Goal: Task Accomplishment & Management: Manage account settings

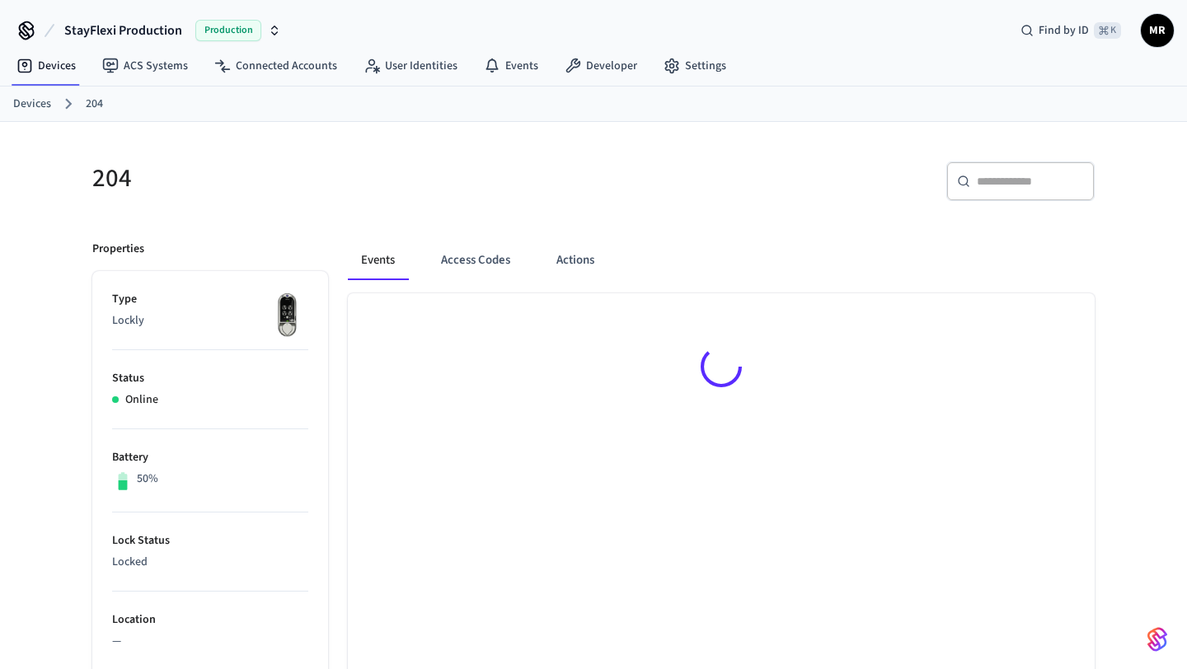
click at [39, 97] on link "Devices" at bounding box center [32, 104] width 38 height 17
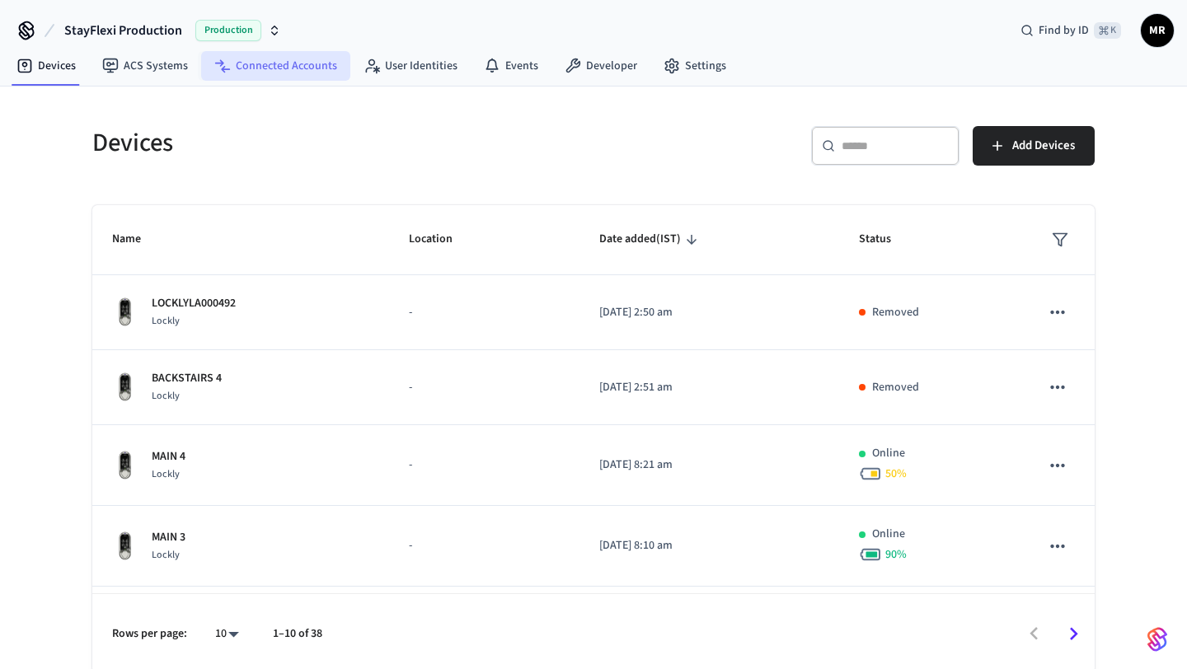
click at [282, 58] on link "Connected Accounts" at bounding box center [275, 66] width 149 height 30
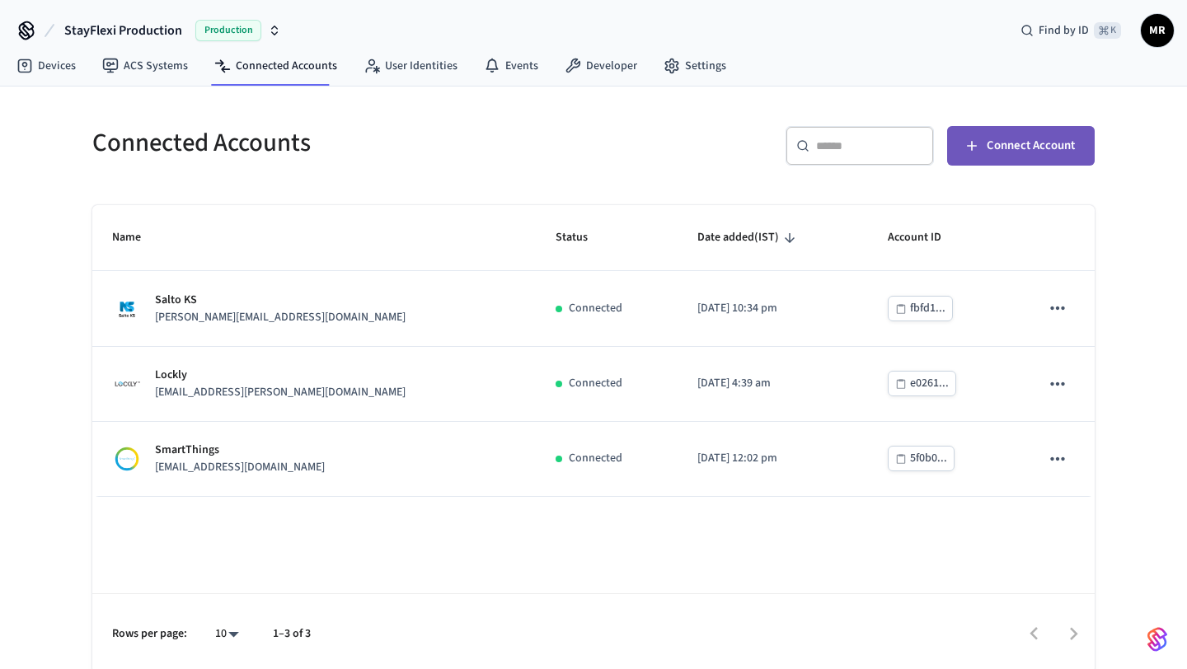
click at [1022, 134] on button "Connect Account" at bounding box center [1021, 146] width 148 height 40
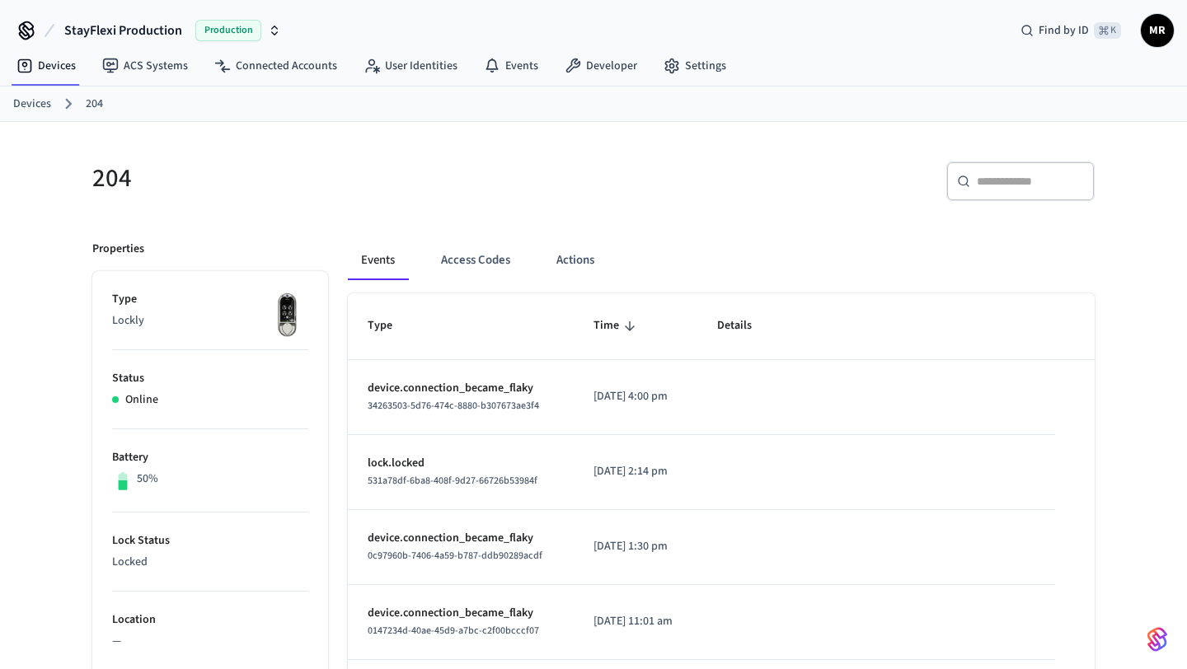
click at [32, 106] on link "Devices" at bounding box center [32, 104] width 38 height 17
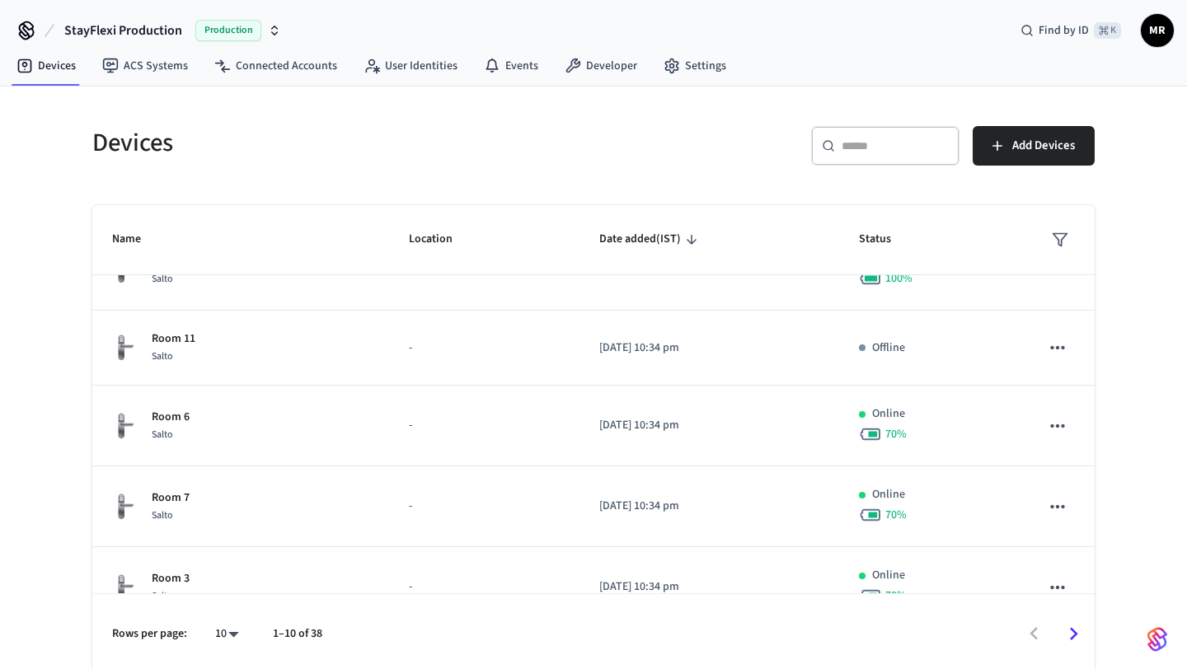
scroll to position [472, 0]
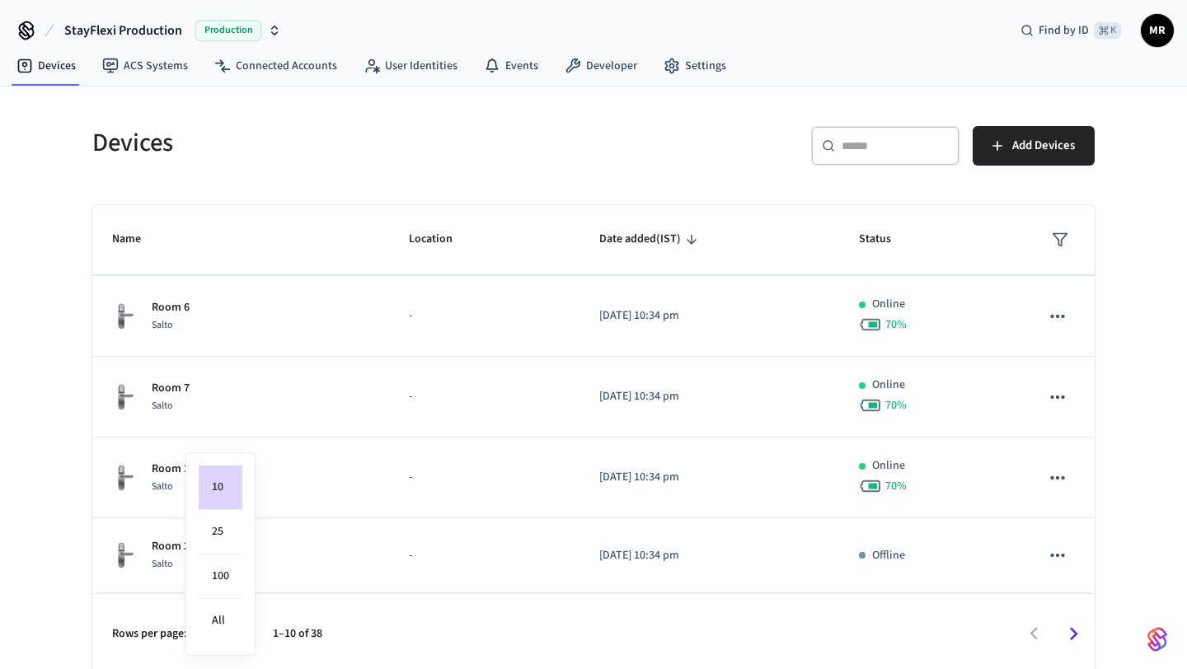
click at [224, 630] on body "StayFlexi Production Production Find by ID ⌘ K MR Devices ACS Systems Connected…" at bounding box center [593, 337] width 1187 height 674
click at [227, 582] on li "100" at bounding box center [221, 577] width 44 height 45
type input "***"
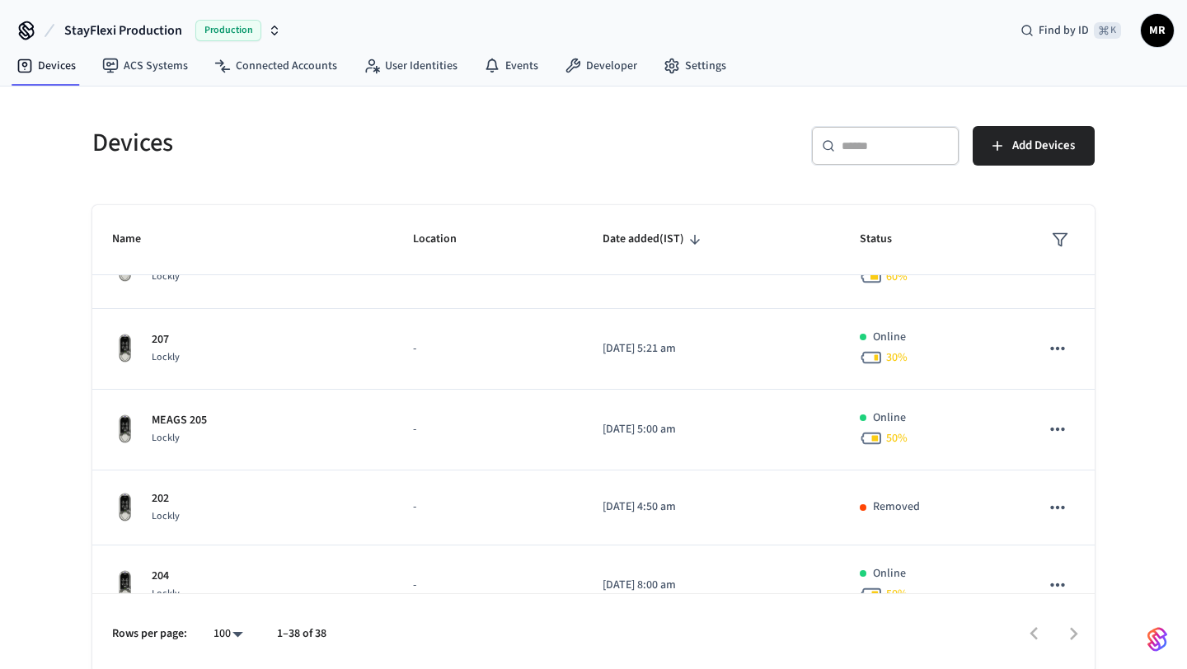
scroll to position [1618, 0]
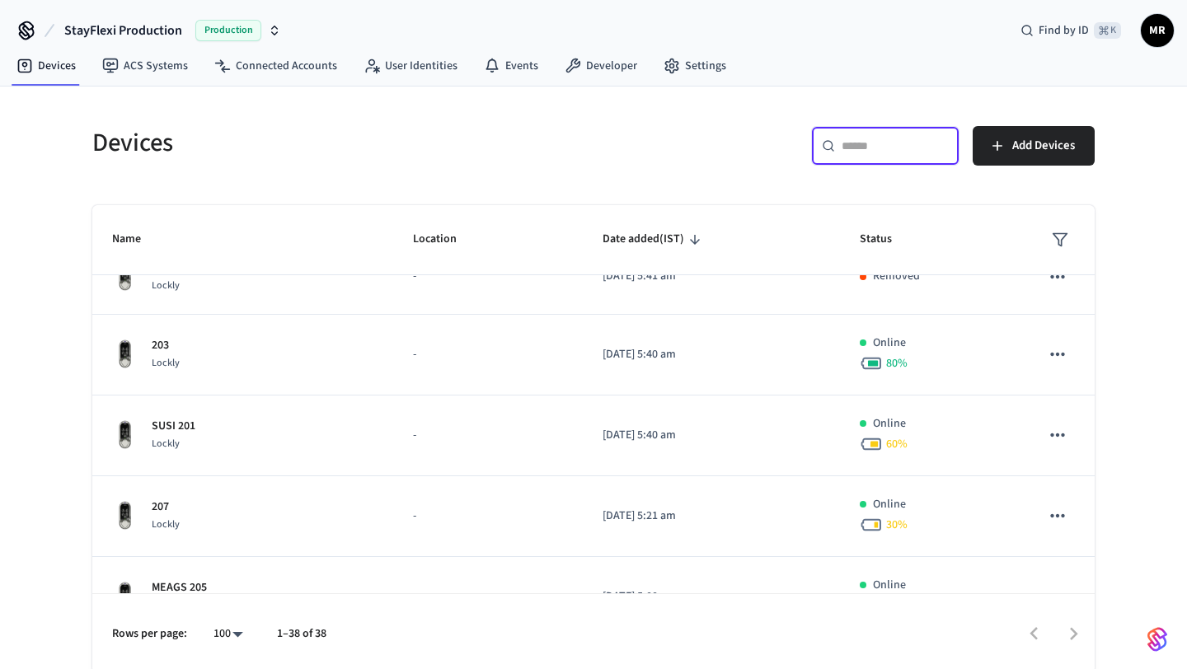
click at [902, 142] on input "text" at bounding box center [895, 146] width 107 height 16
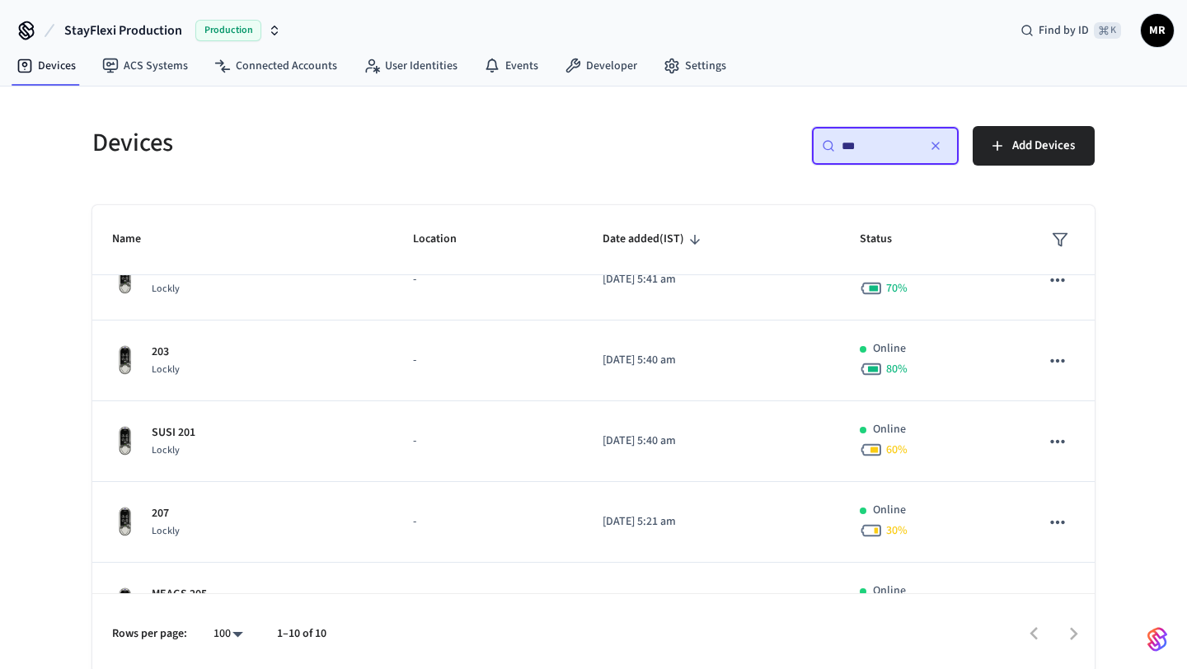
scroll to position [0, 0]
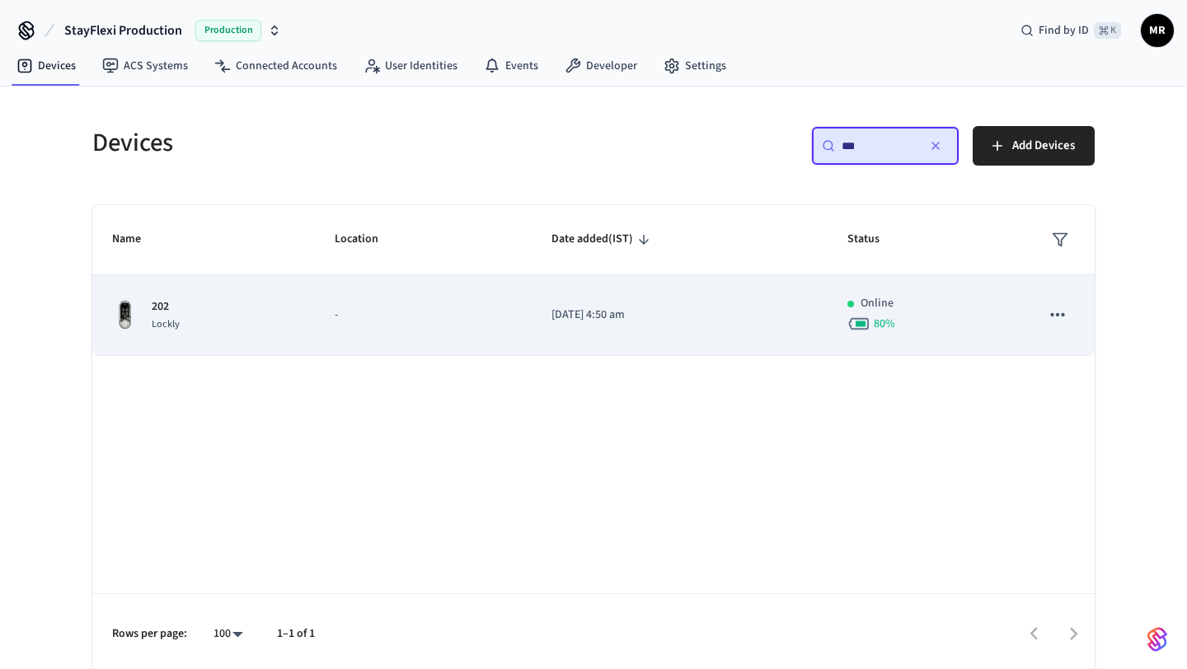
type input "***"
click at [179, 312] on div "202 Lockly" at bounding box center [203, 315] width 183 height 35
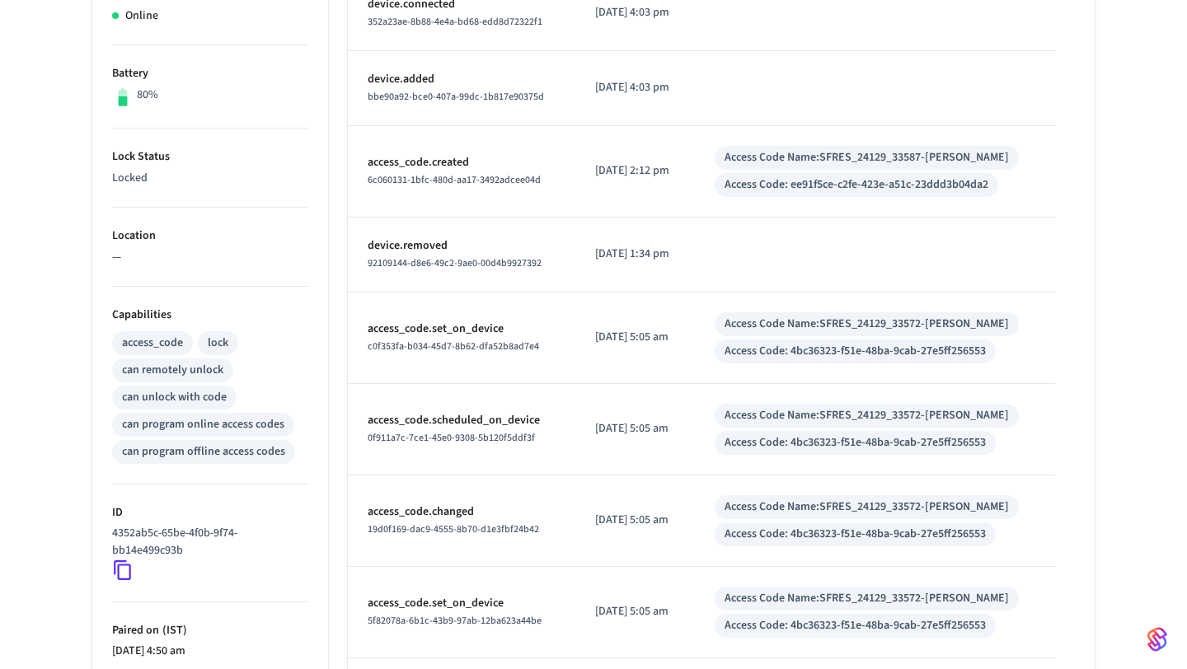
scroll to position [428, 0]
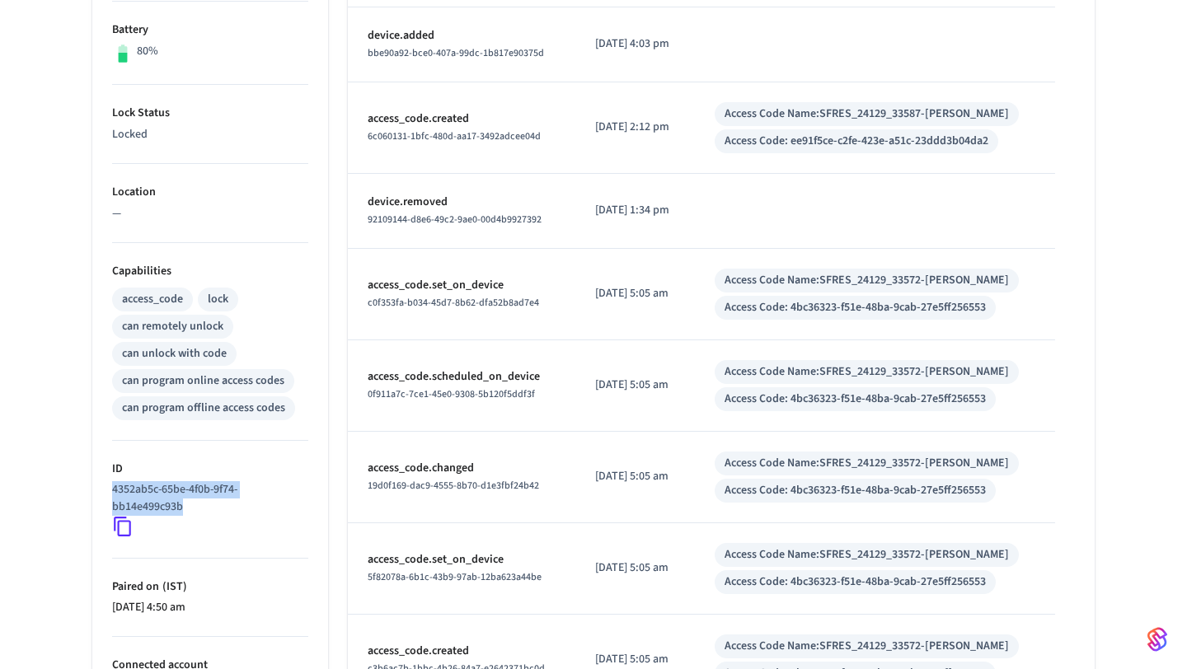
drag, startPoint x: 111, startPoint y: 486, endPoint x: 205, endPoint y: 505, distance: 96.1
click at [205, 505] on p "4352ab5c-65be-4f0b-9f74-bb14e499c93b" at bounding box center [207, 498] width 190 height 35
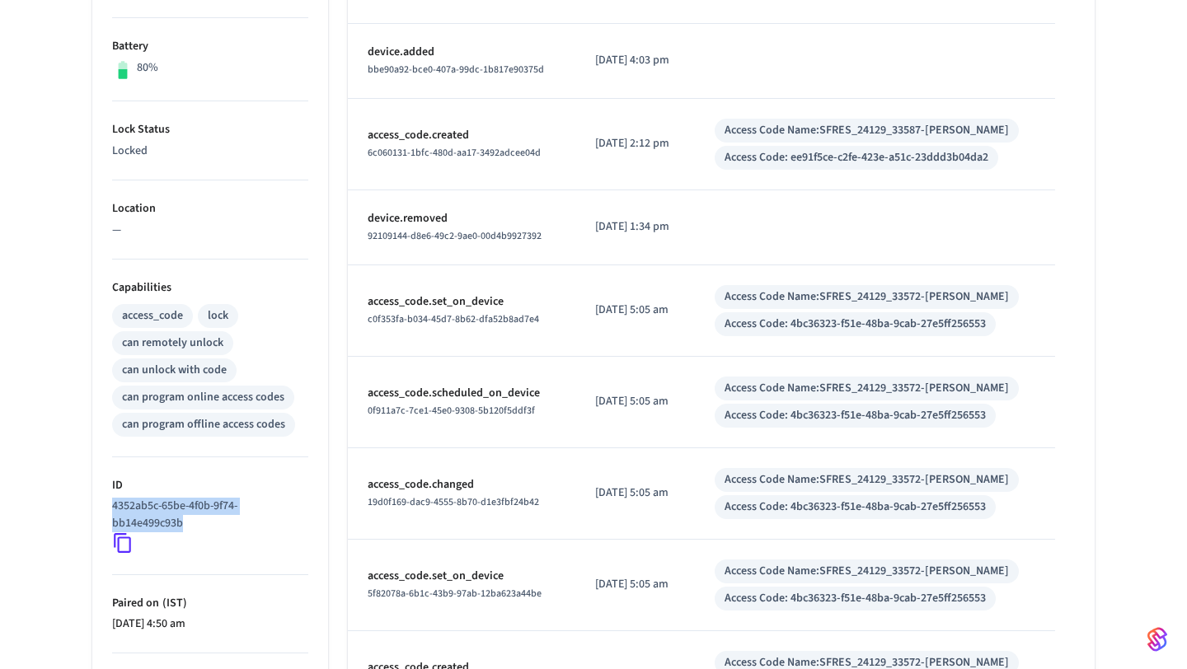
scroll to position [413, 0]
click at [206, 530] on p "4352ab5c-65be-4f0b-9f74-bb14e499c93b" at bounding box center [207, 513] width 190 height 35
drag, startPoint x: 183, startPoint y: 525, endPoint x: 98, endPoint y: 505, distance: 87.2
click at [97, 505] on ul "Type Lockly Status Online Battery 80% Lock Status Locked Location — Capabilitie…" at bounding box center [210, 366] width 236 height 1017
click at [124, 540] on icon at bounding box center [122, 541] width 21 height 21
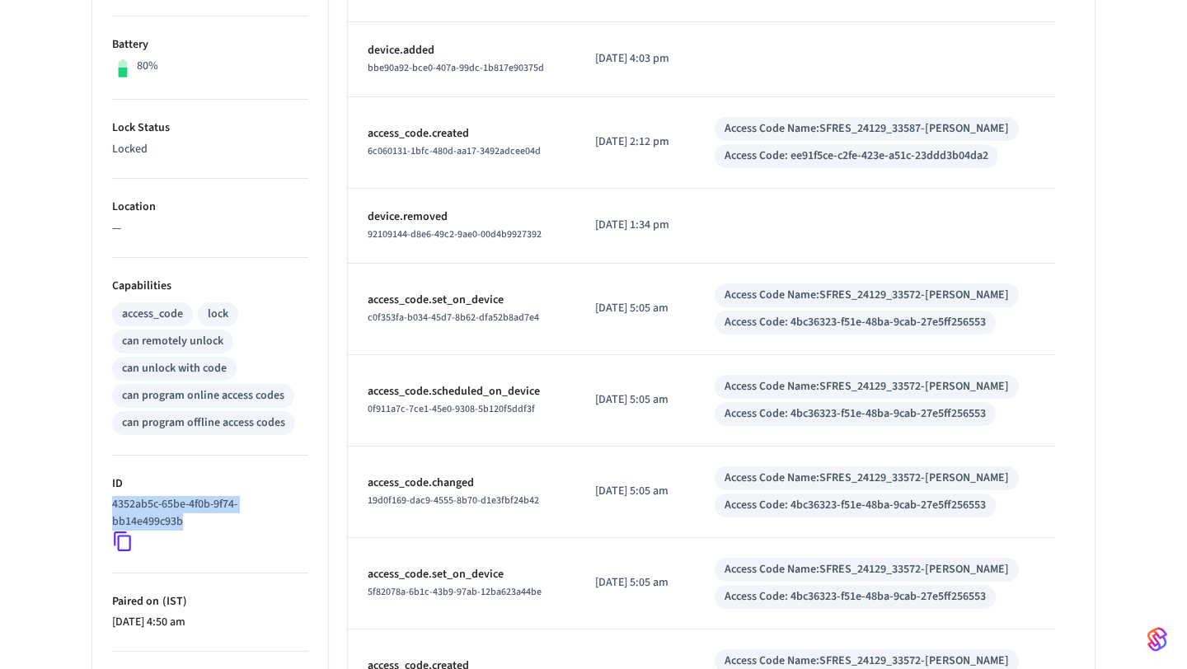
scroll to position [0, 0]
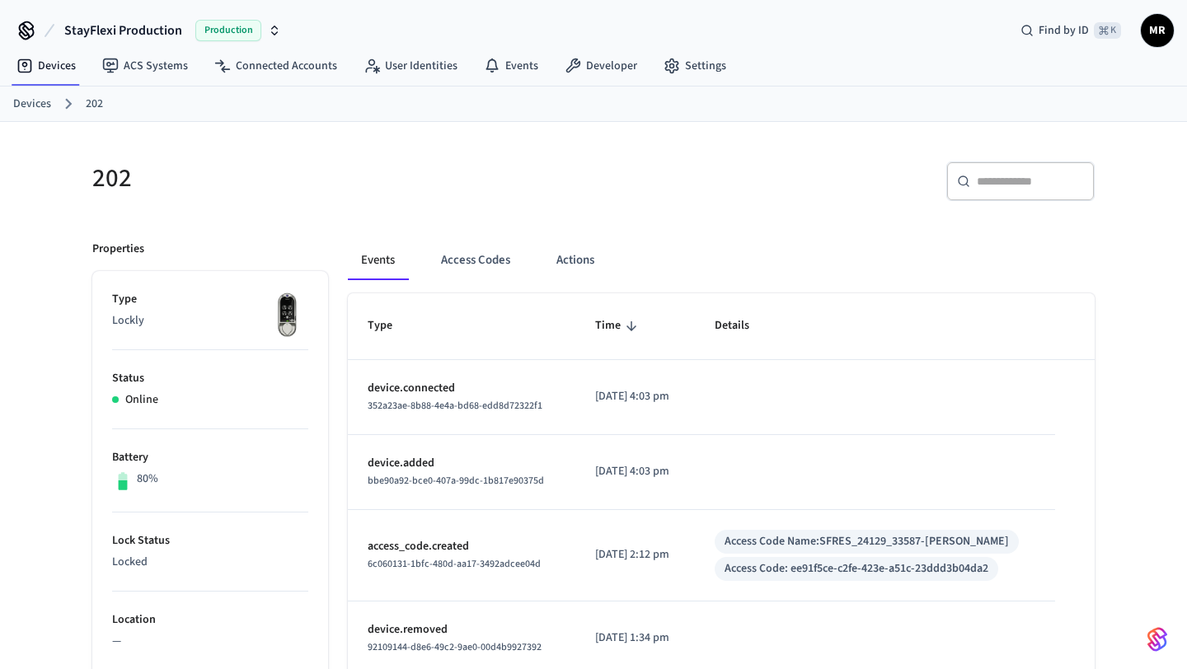
click at [112, 175] on h5 "202" at bounding box center [337, 179] width 491 height 34
click at [130, 163] on h5 "202" at bounding box center [337, 179] width 491 height 34
click at [116, 180] on h5 "202" at bounding box center [337, 179] width 491 height 34
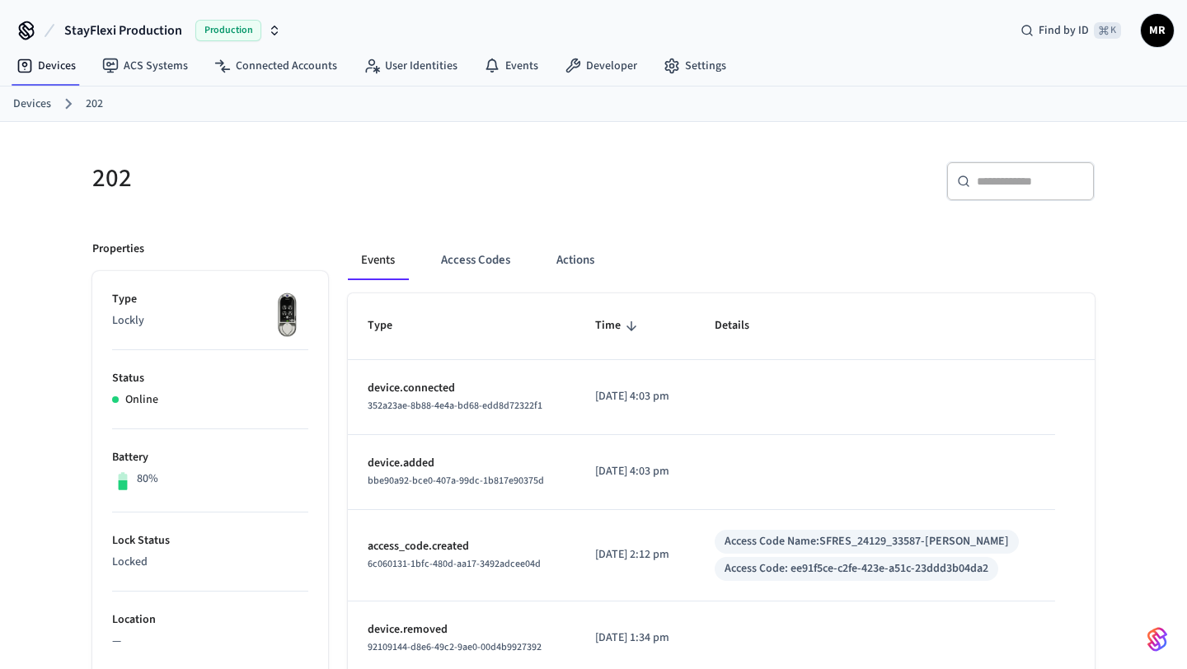
click at [217, 180] on h5 "202" at bounding box center [337, 179] width 491 height 34
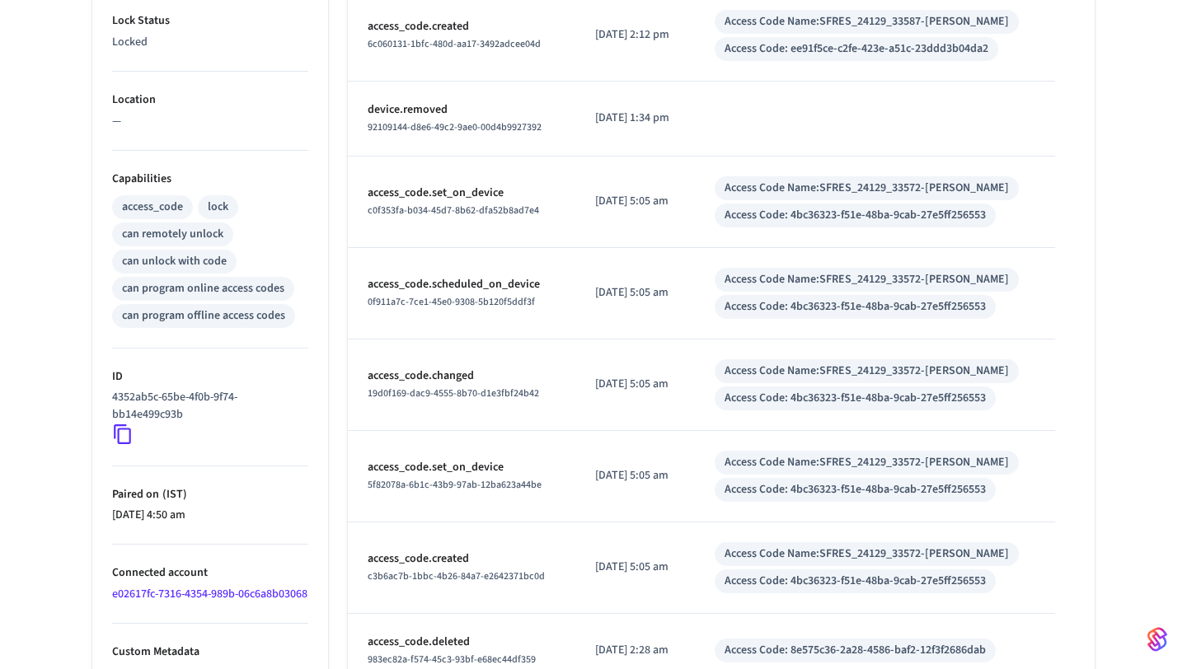
scroll to position [511, 0]
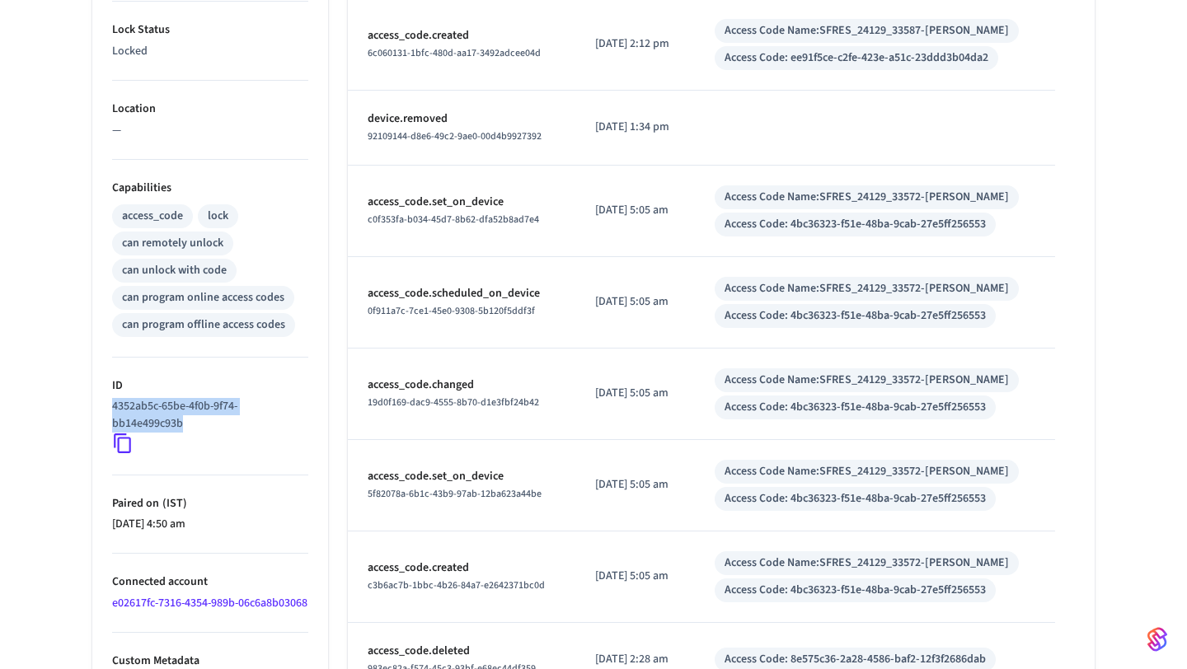
drag, startPoint x: 110, startPoint y: 407, endPoint x: 226, endPoint y: 429, distance: 118.2
click at [226, 429] on ul "Type Lockly Status Online Battery 80% Lock Status Locked Location — Capabilitie…" at bounding box center [210, 268] width 236 height 1017
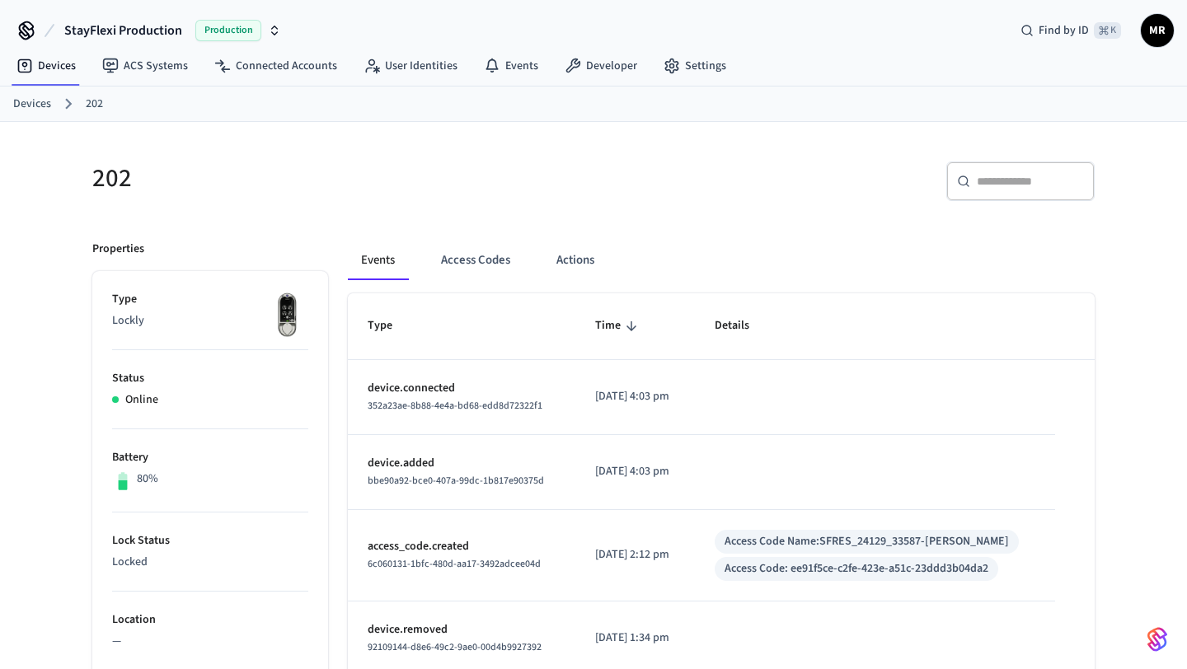
click at [34, 103] on link "Devices" at bounding box center [32, 104] width 38 height 17
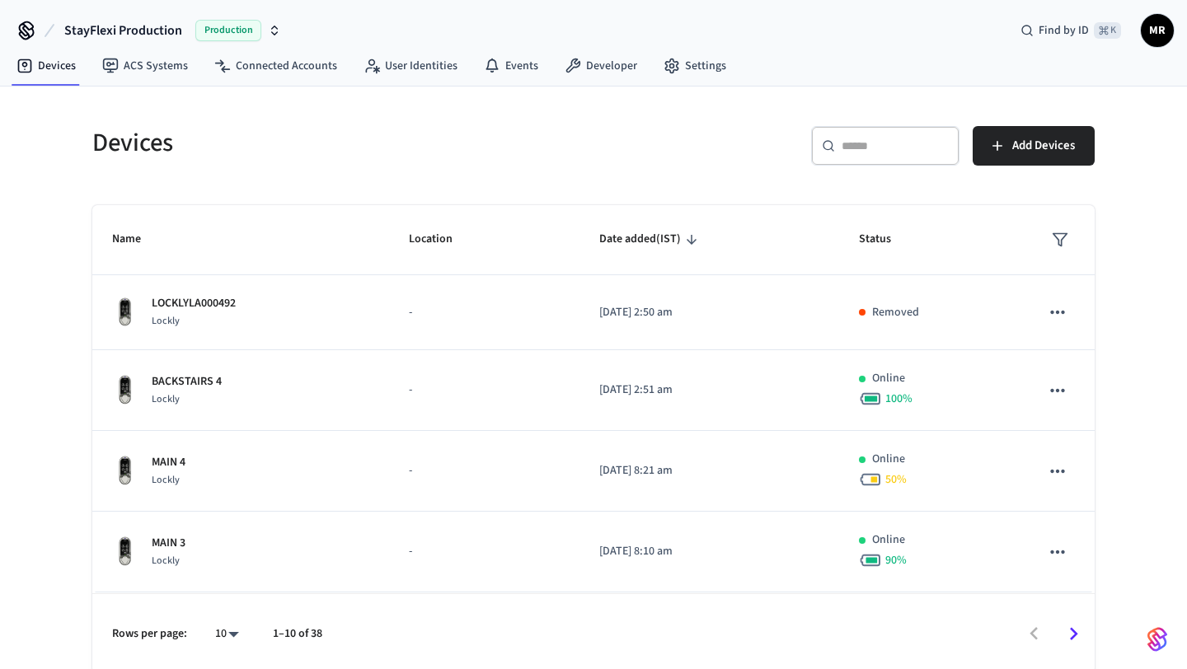
click at [897, 162] on div "​ ​" at bounding box center [885, 146] width 148 height 40
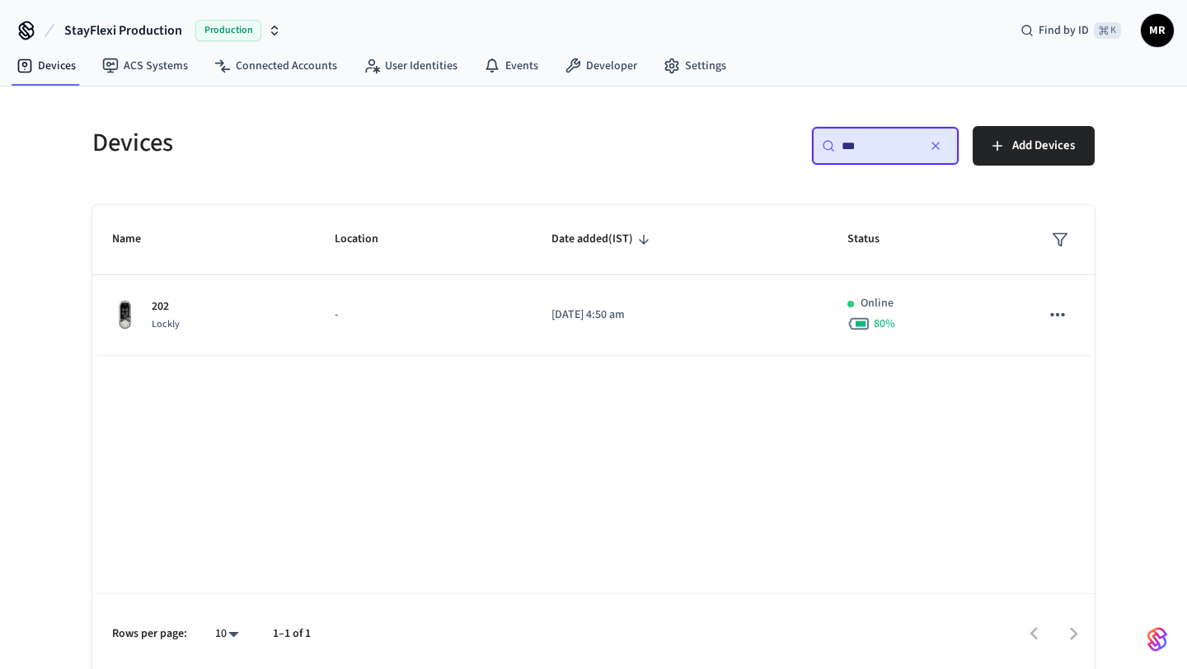
type input "***"
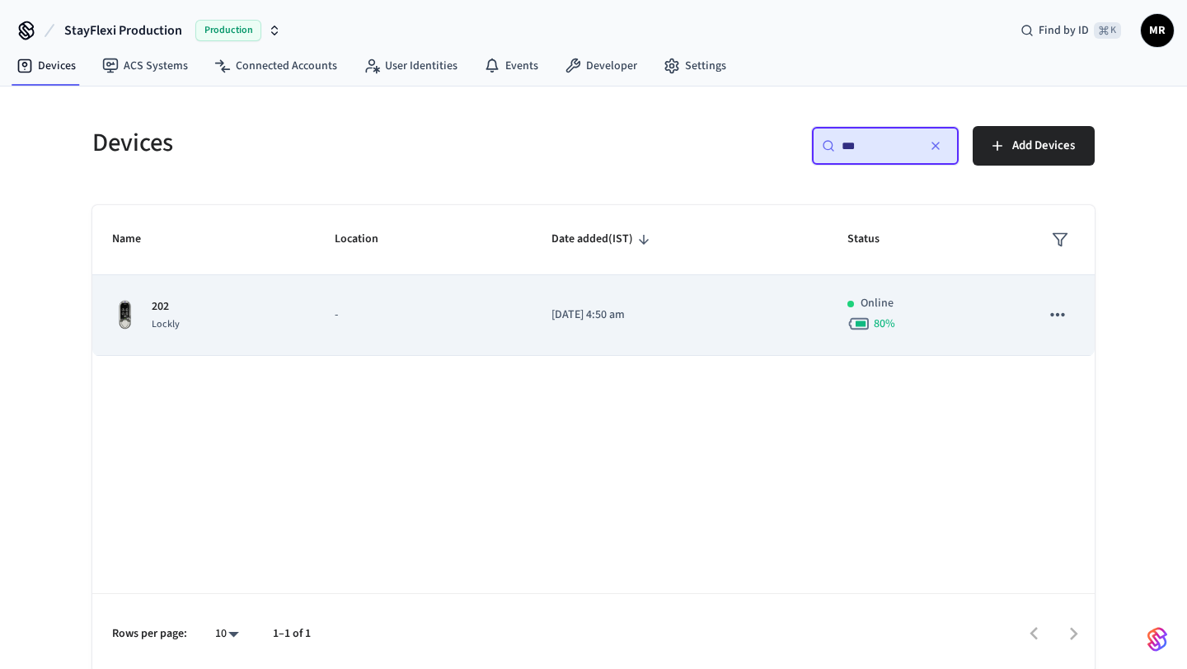
click at [407, 305] on td "-" at bounding box center [423, 315] width 217 height 81
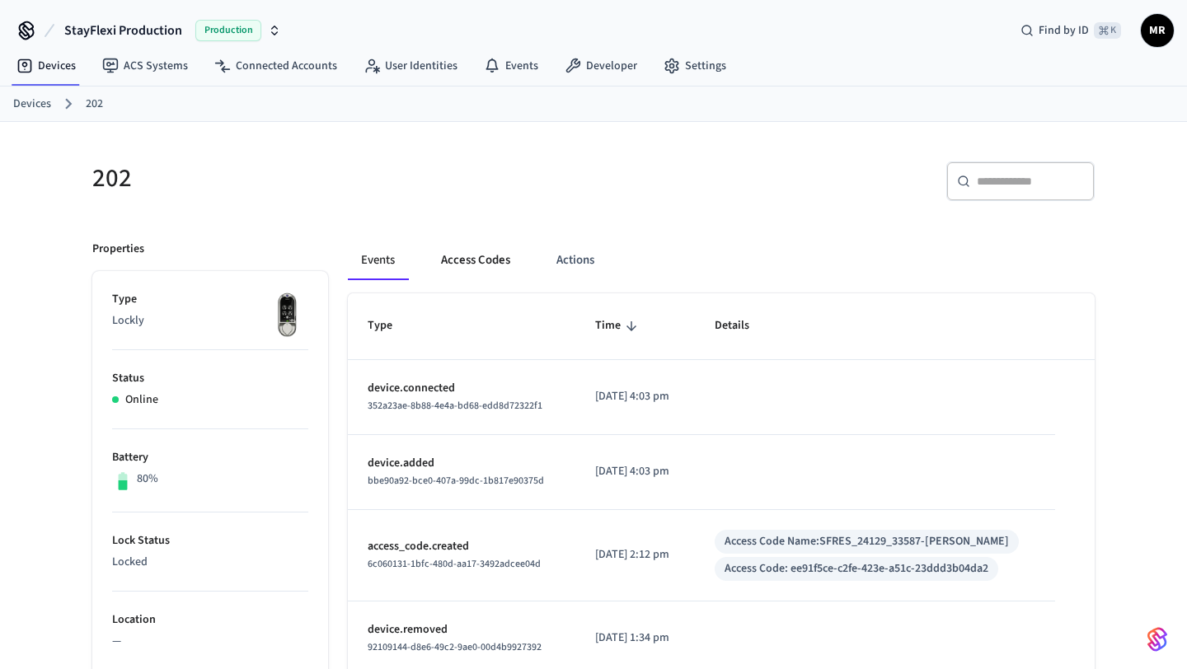
click at [491, 245] on button "Access Codes" at bounding box center [476, 261] width 96 height 40
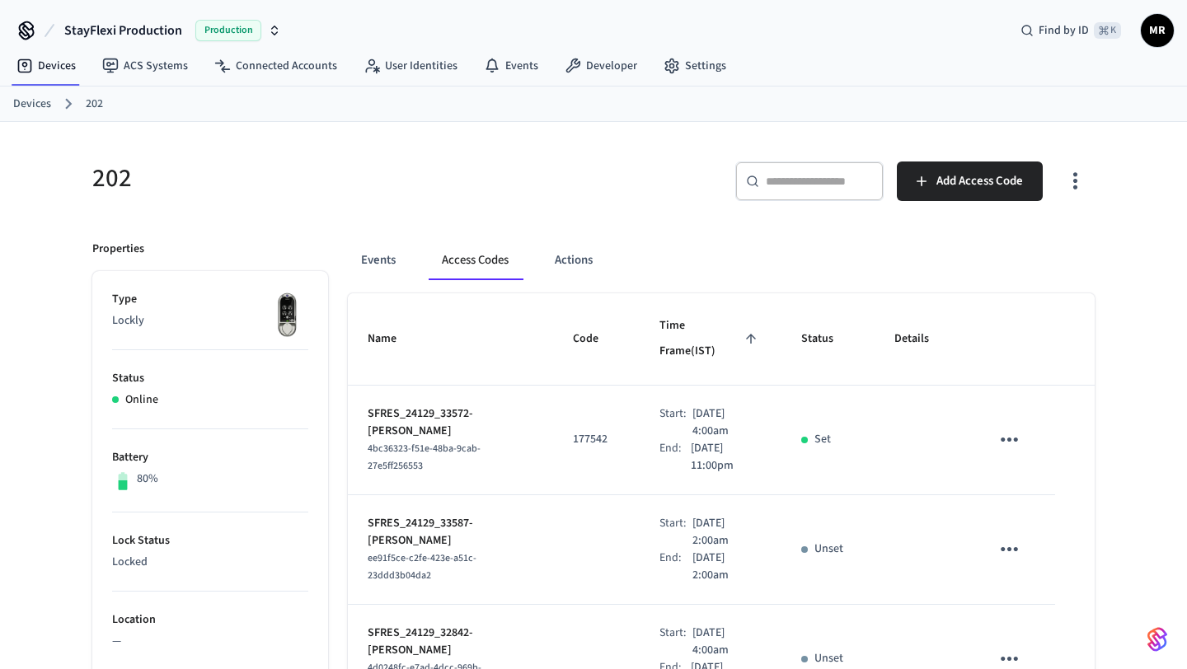
click at [585, 431] on p "177542" at bounding box center [596, 439] width 47 height 17
click at [480, 406] on p "SFRES_24129_33572-[PERSON_NAME]" at bounding box center [451, 423] width 166 height 35
copy p "[PERSON_NAME]"
drag, startPoint x: 474, startPoint y: 388, endPoint x: 481, endPoint y: 401, distance: 15.1
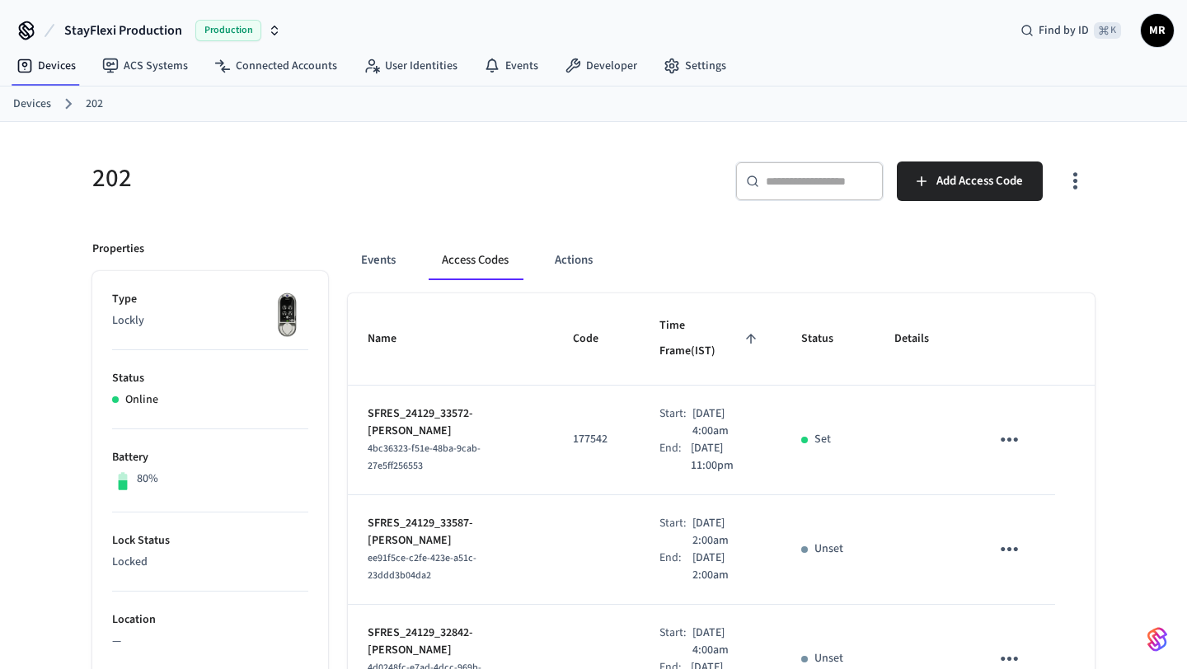
click at [481, 406] on p "SFRES_24129_33572-[PERSON_NAME]" at bounding box center [451, 423] width 166 height 35
click at [589, 431] on p "177542" at bounding box center [596, 439] width 47 height 17
click at [580, 426] on td "177542" at bounding box center [596, 441] width 87 height 110
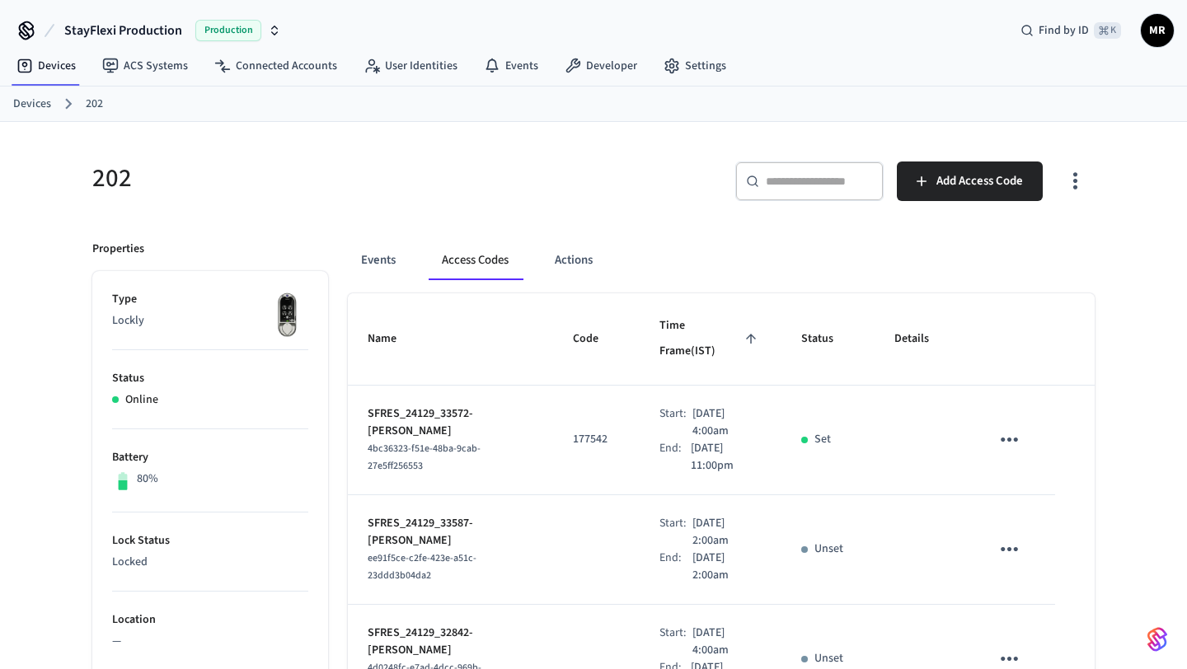
click at [586, 431] on p "177542" at bounding box center [596, 439] width 47 height 17
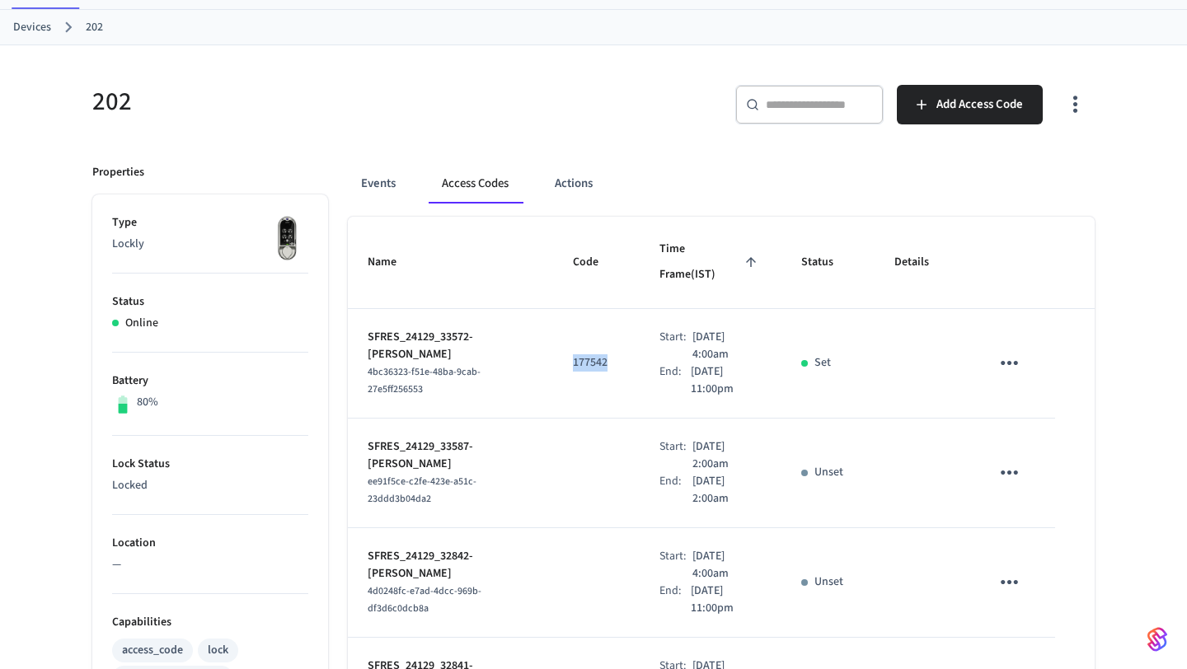
scroll to position [82, 0]
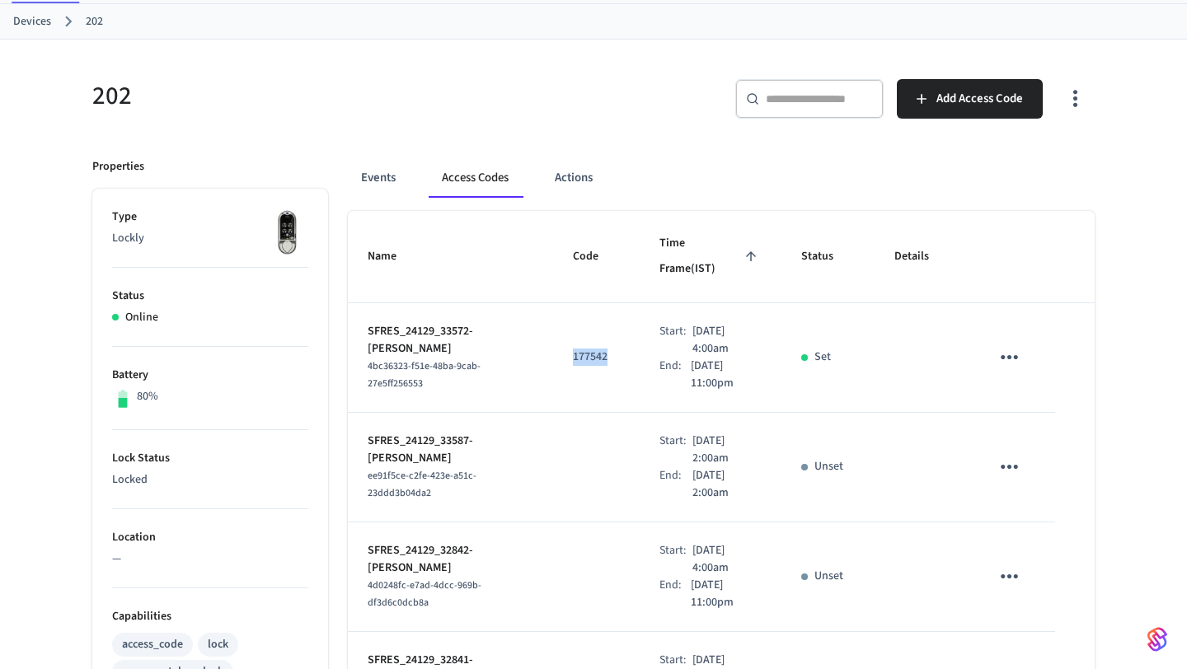
click at [608, 349] on p "177542" at bounding box center [596, 357] width 47 height 17
click at [589, 349] on p "177542" at bounding box center [596, 357] width 47 height 17
click at [590, 349] on p "177542" at bounding box center [596, 357] width 47 height 17
drag, startPoint x: 686, startPoint y: 327, endPoint x: 724, endPoint y: 327, distance: 37.9
click at [724, 327] on p "[DATE] 4:00am" at bounding box center [727, 340] width 68 height 35
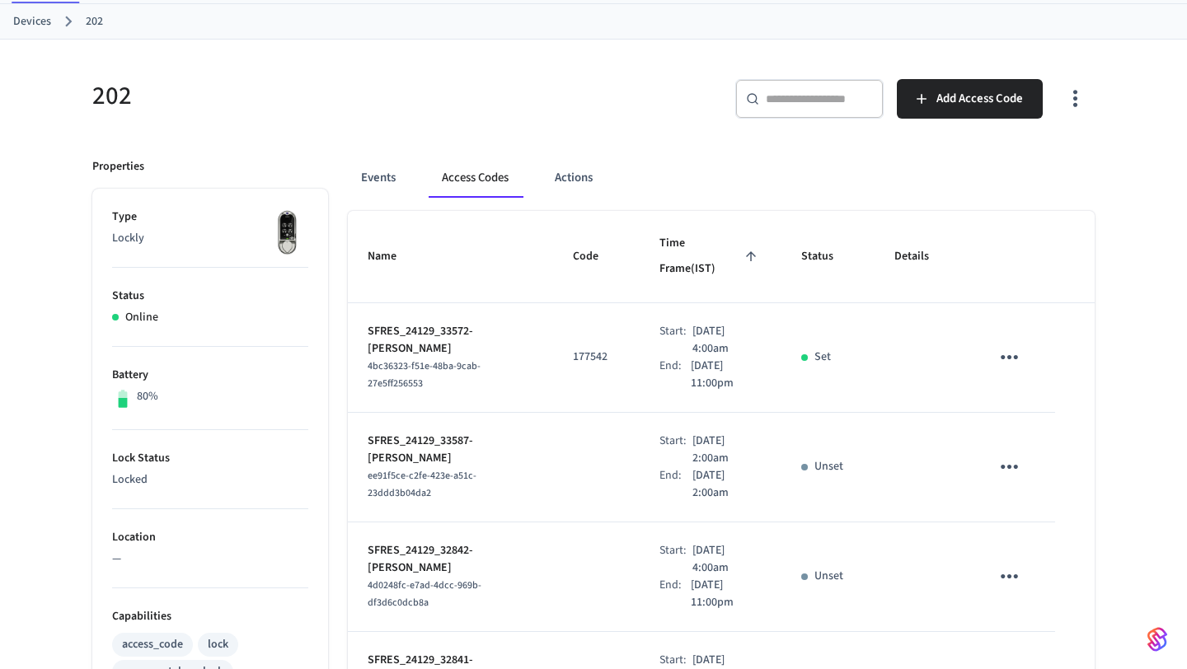
click at [592, 349] on p "177542" at bounding box center [596, 357] width 47 height 17
drag, startPoint x: 469, startPoint y: 301, endPoint x: 501, endPoint y: 326, distance: 40.6
click at [501, 326] on p "SFRES_24129_33572-[PERSON_NAME]" at bounding box center [451, 340] width 166 height 35
drag, startPoint x: 366, startPoint y: 308, endPoint x: 412, endPoint y: 324, distance: 48.8
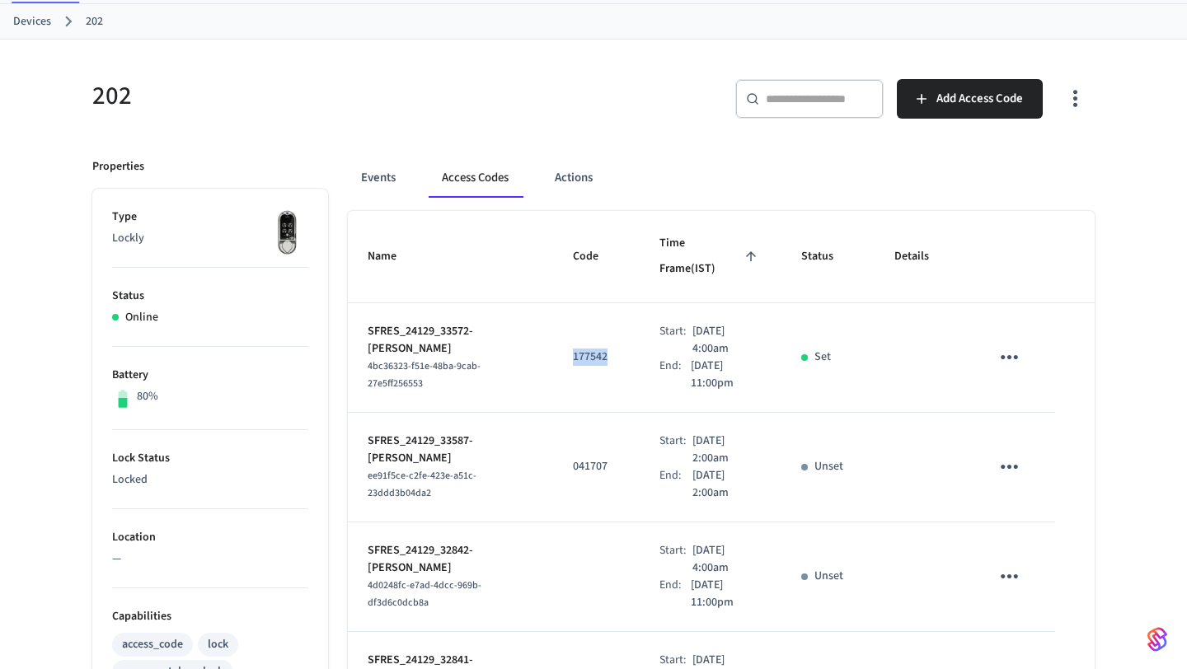
click at [411, 324] on td "SFRES_24129_33572-[PERSON_NAME] 4bc36323-f51e-48ba-9cab-27e5ff256553" at bounding box center [450, 358] width 205 height 110
click at [394, 323] on p "SFRES_24129_33572-[PERSON_NAME]" at bounding box center [451, 340] width 166 height 35
click at [472, 323] on p "SFRES_24129_33572-[PERSON_NAME]" at bounding box center [451, 340] width 166 height 35
click at [473, 323] on p "SFRES_24129_33572-[PERSON_NAME]" at bounding box center [451, 340] width 166 height 35
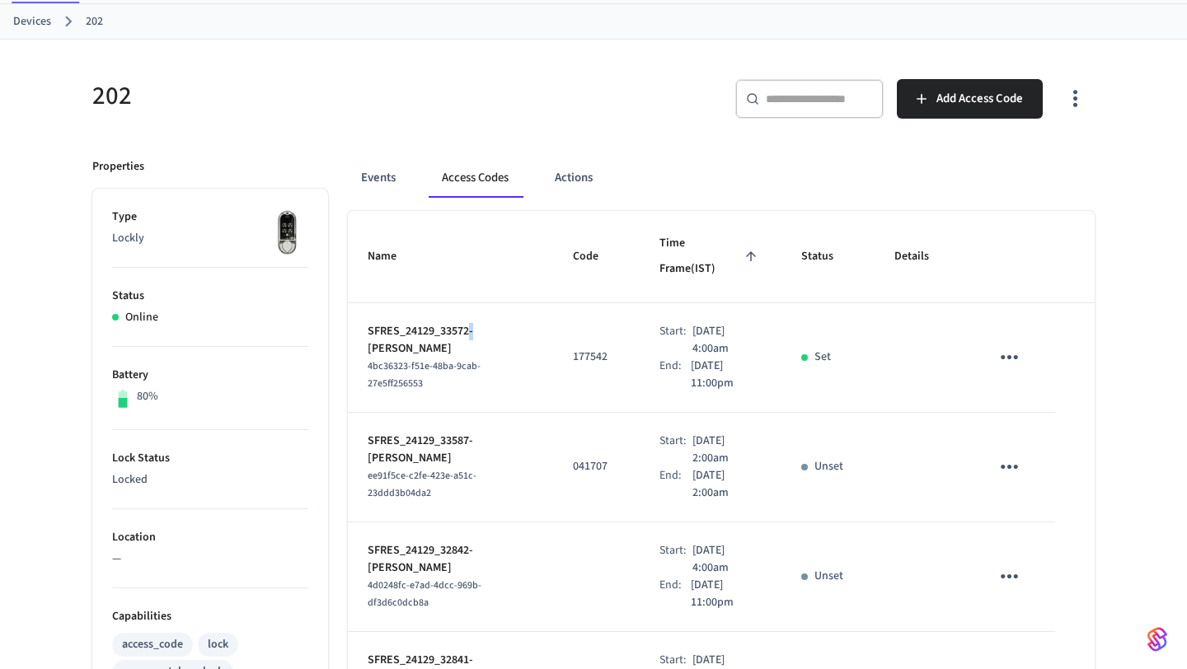
click at [472, 323] on p "SFRES_24129_33572-[PERSON_NAME]" at bounding box center [451, 340] width 166 height 35
drag, startPoint x: 473, startPoint y: 306, endPoint x: 482, endPoint y: 320, distance: 16.7
click at [482, 323] on p "SFRES_24129_33572-[PERSON_NAME]" at bounding box center [451, 340] width 166 height 35
click at [437, 323] on p "SFRES_24129_33572-[PERSON_NAME]" at bounding box center [451, 340] width 166 height 35
drag, startPoint x: 364, startPoint y: 305, endPoint x: 428, endPoint y: 324, distance: 67.0
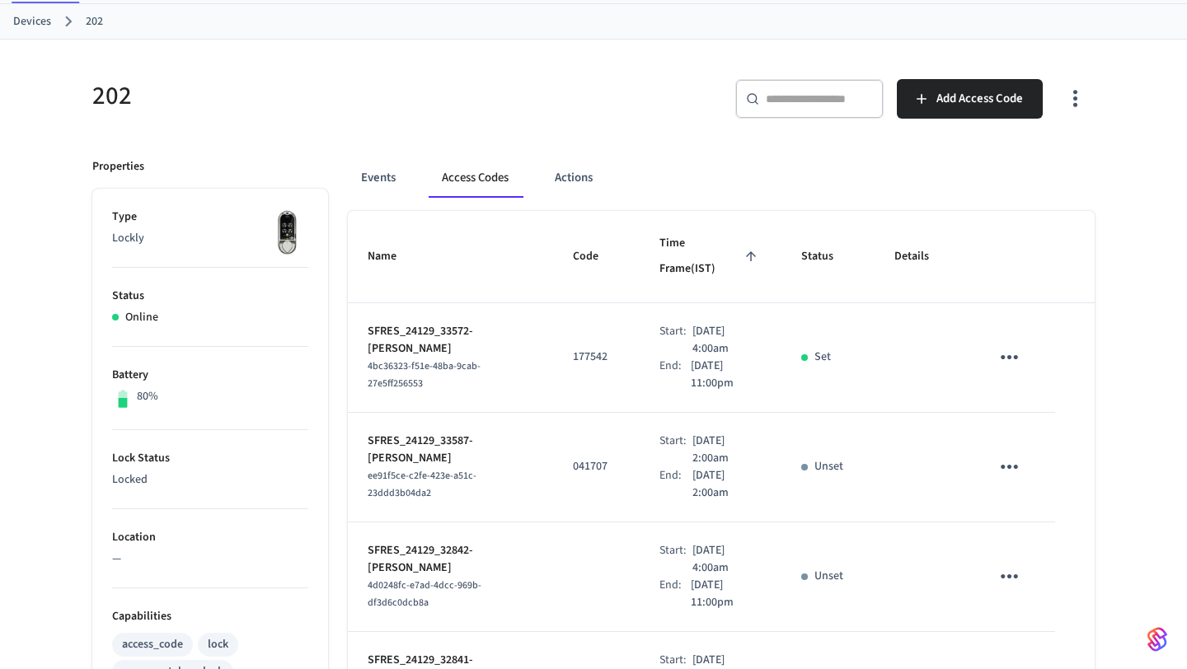
click at [428, 324] on td "SFRES_24129_33572-[PERSON_NAME] 4bc36323-f51e-48ba-9cab-27e5ff256553" at bounding box center [450, 358] width 205 height 110
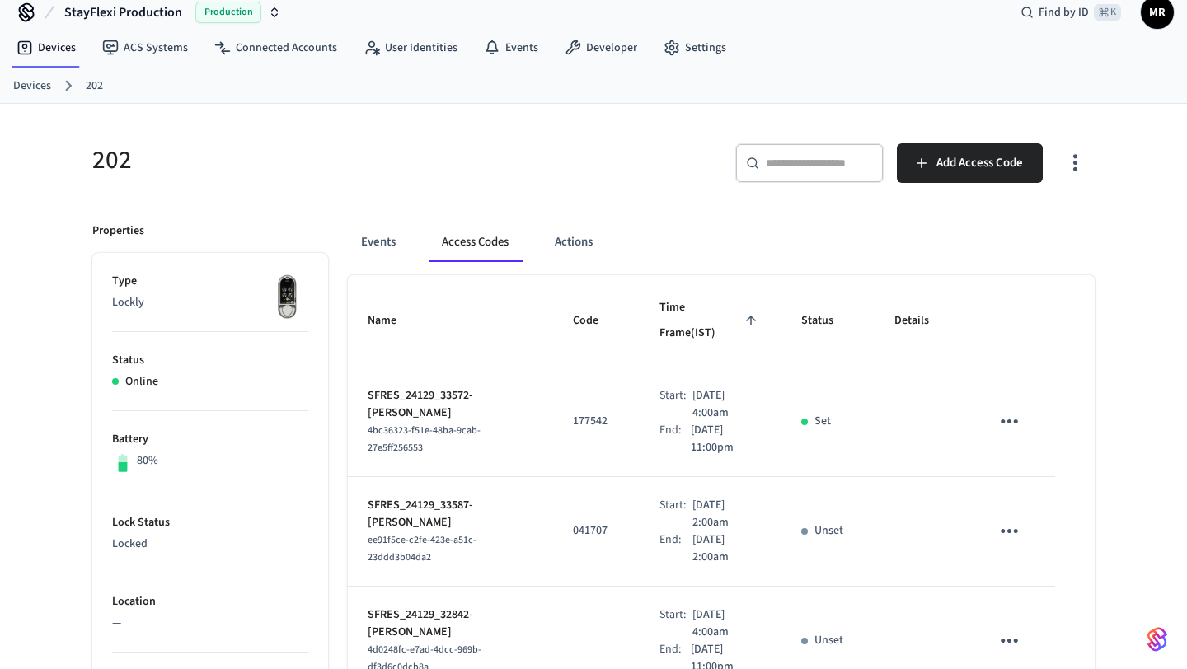
scroll to position [0, 0]
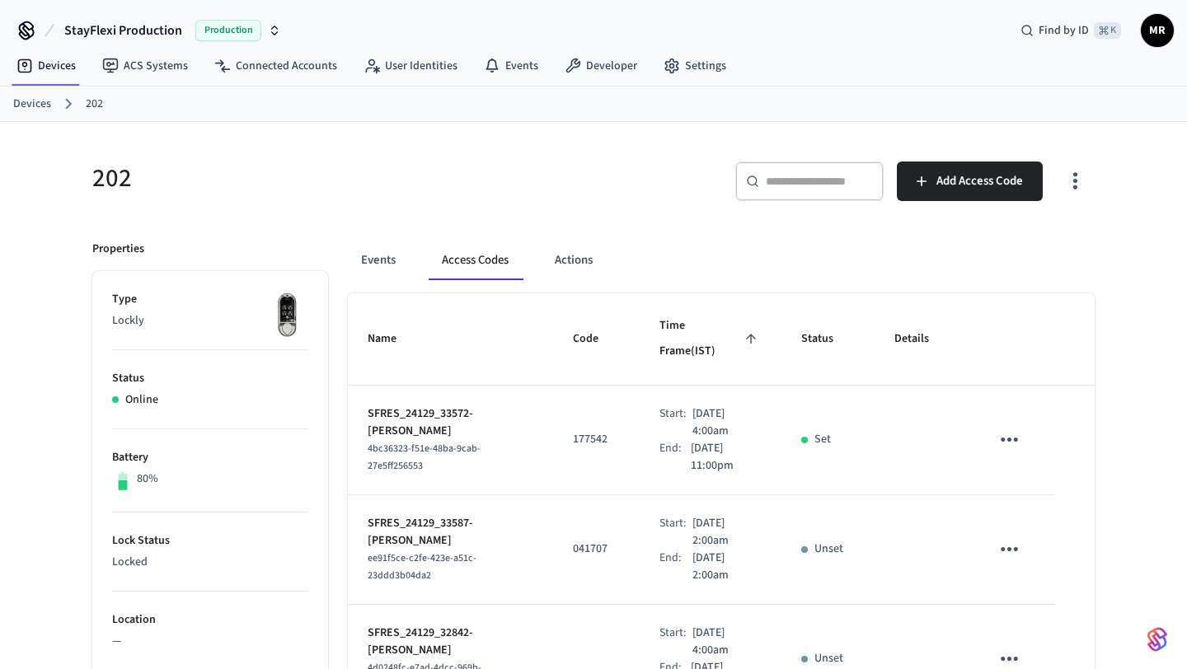
click at [42, 105] on link "Devices" at bounding box center [32, 104] width 38 height 17
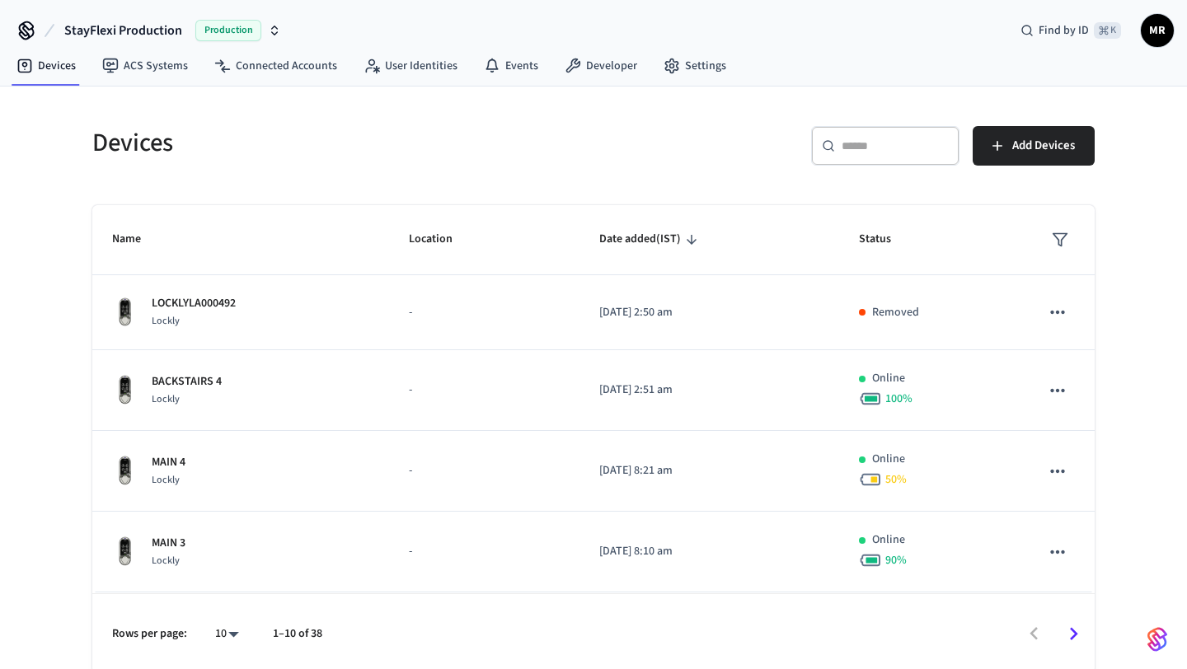
click at [867, 134] on div "​ ​" at bounding box center [885, 146] width 148 height 40
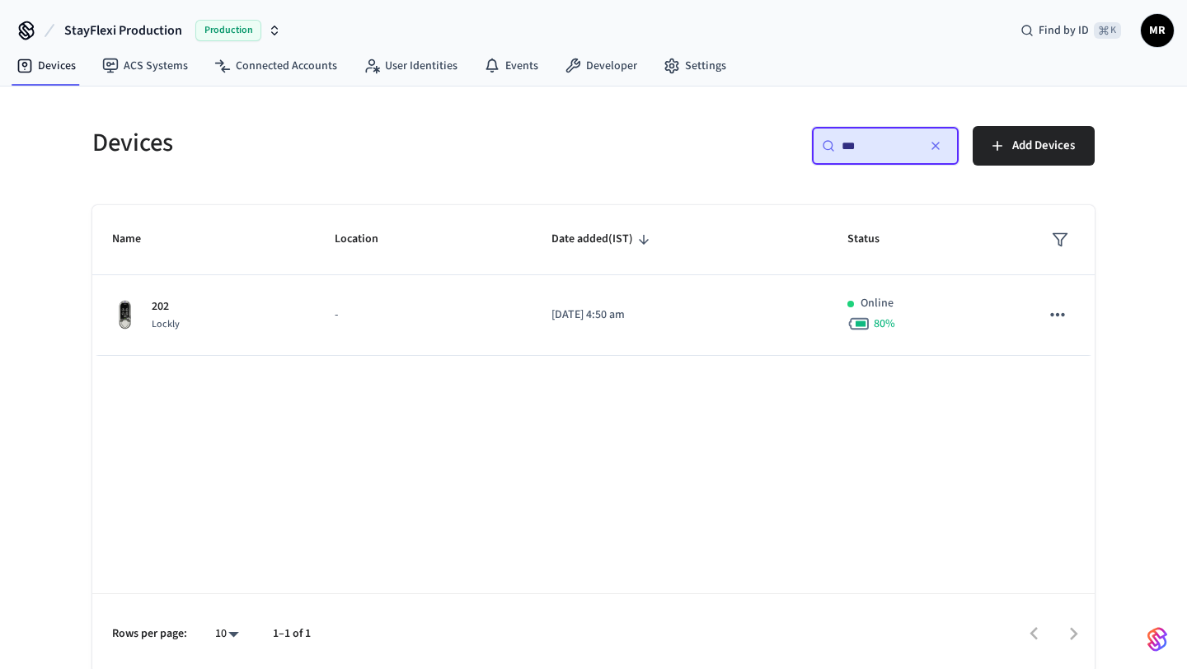
drag, startPoint x: 870, startPoint y: 148, endPoint x: 832, endPoint y: 143, distance: 38.2
click at [832, 143] on div "​ *** ​" at bounding box center [885, 146] width 148 height 40
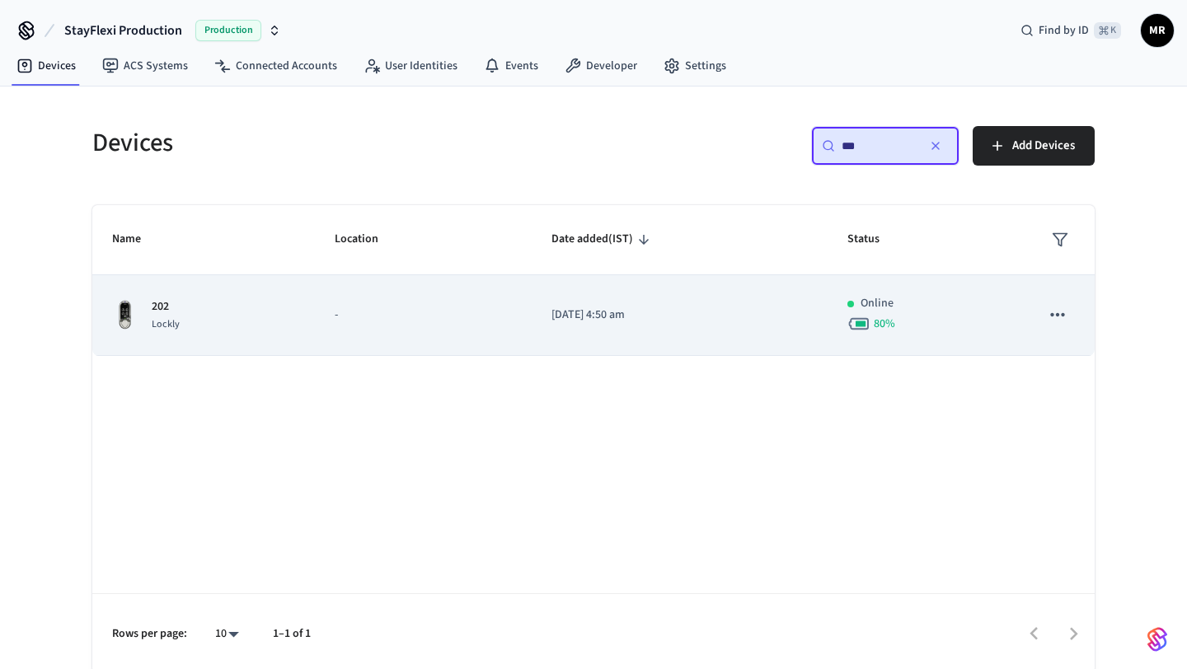
type input "***"
click at [435, 313] on p "-" at bounding box center [423, 315] width 177 height 17
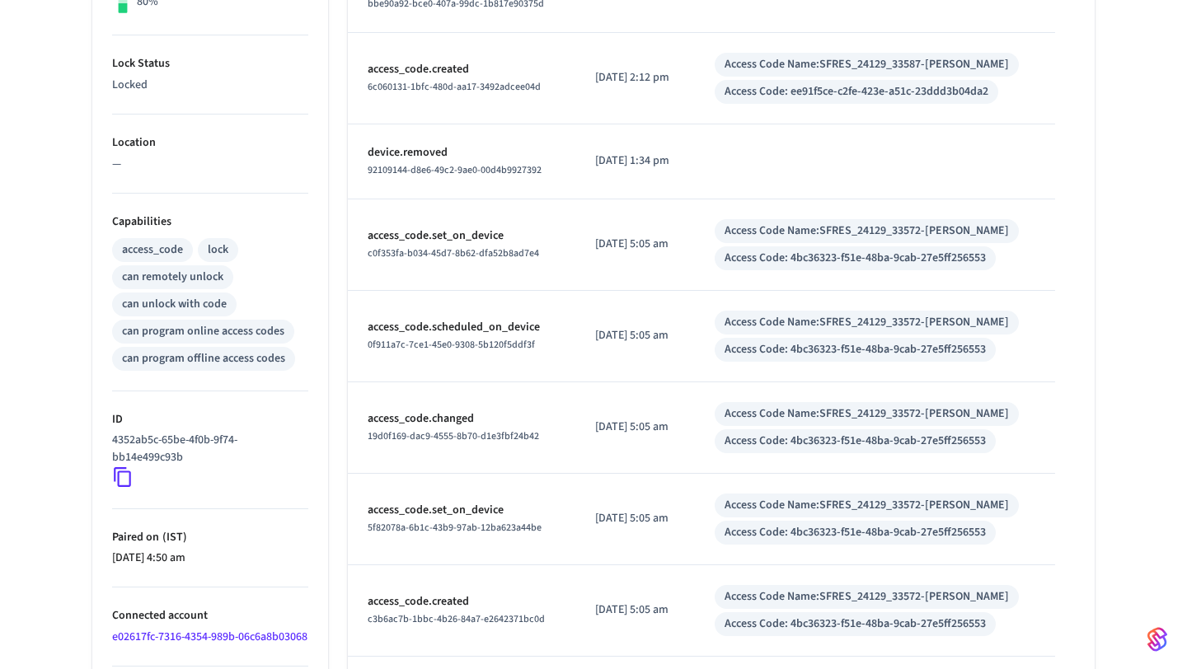
scroll to position [489, 0]
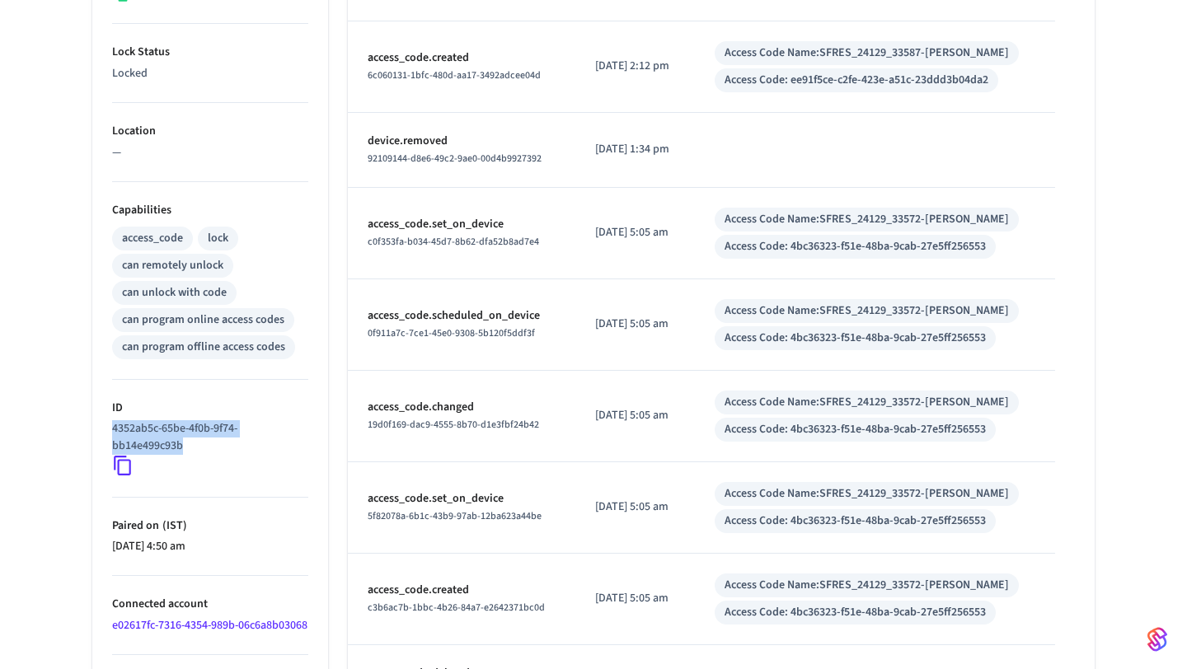
drag, startPoint x: 111, startPoint y: 429, endPoint x: 258, endPoint y: 443, distance: 147.4
click at [258, 451] on ul "Type Lockly Status Online Battery 80% Lock Status Locked Location — Capabilitie…" at bounding box center [210, 290] width 236 height 1017
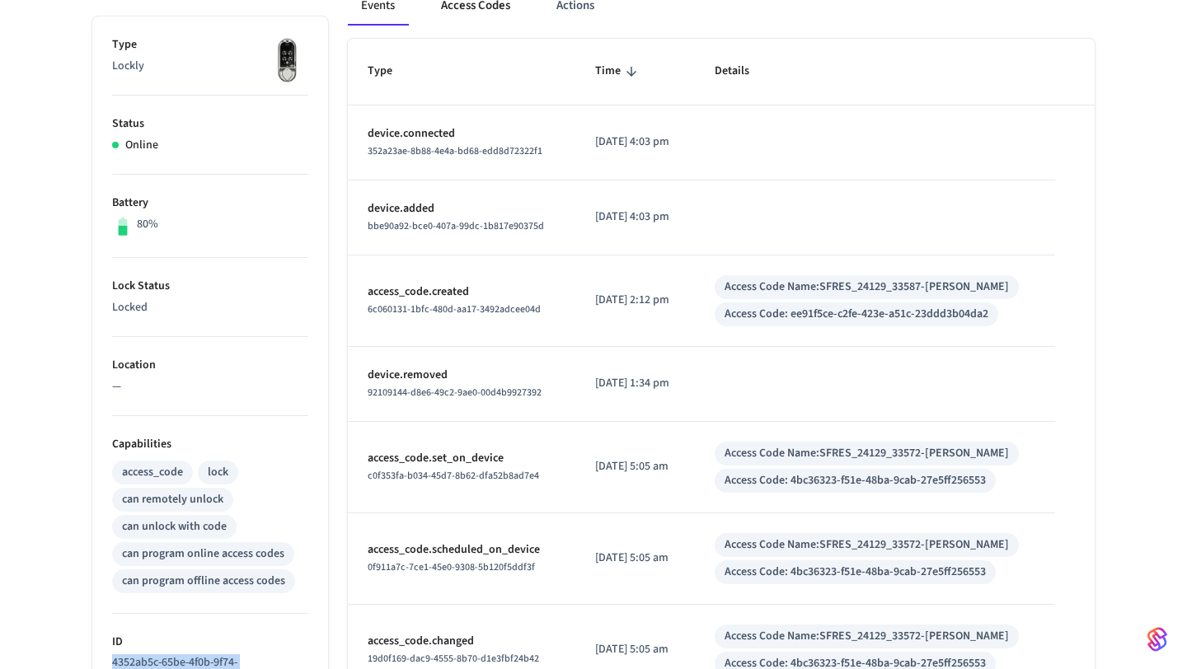
click at [486, 26] on button "Access Codes" at bounding box center [476, 6] width 96 height 40
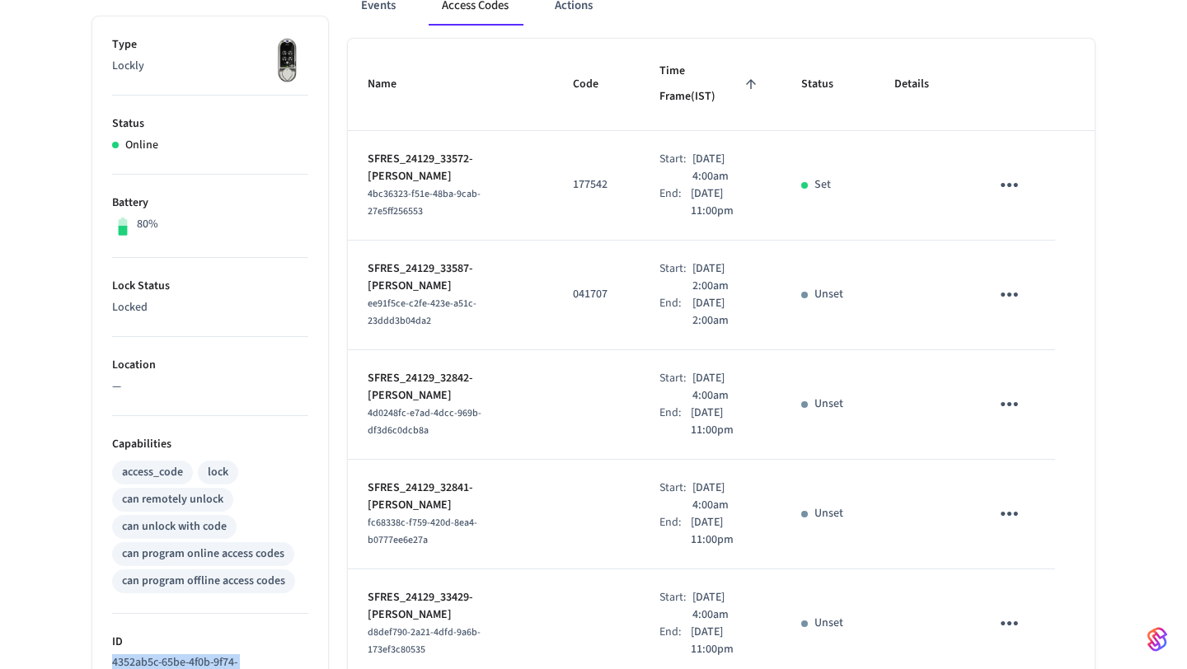
click at [486, 26] on button "Access Codes" at bounding box center [475, 6] width 93 height 40
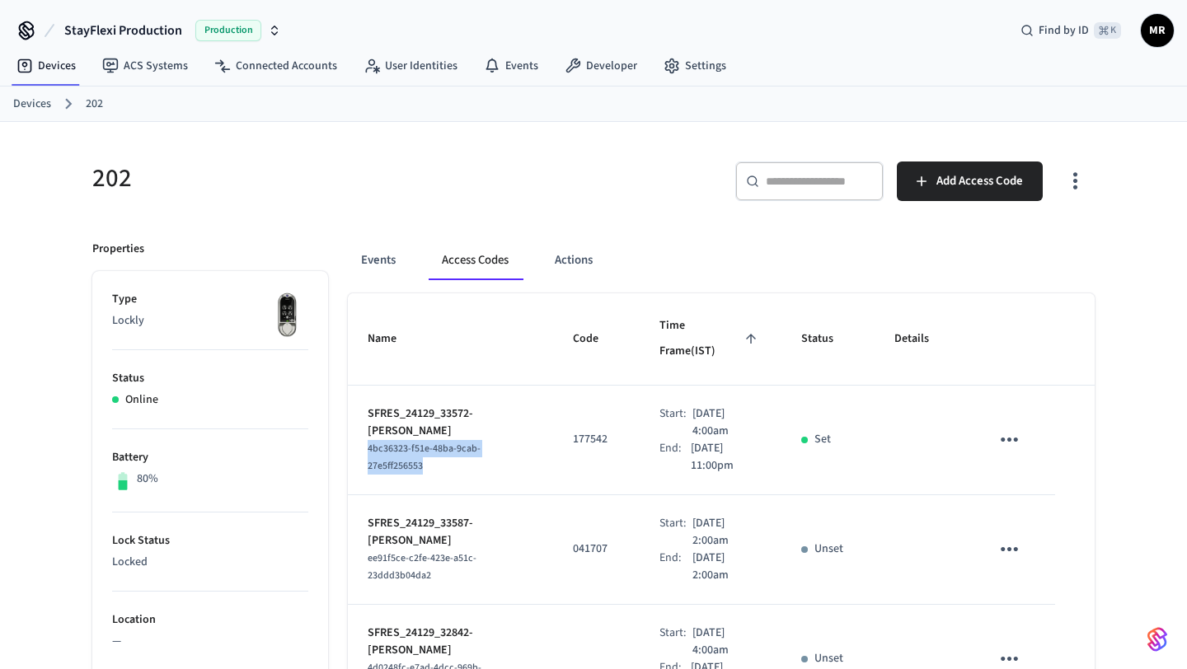
drag, startPoint x: 368, startPoint y: 420, endPoint x: 435, endPoint y: 448, distance: 72.9
click at [435, 448] on div "4bc36323-f51e-48ba-9cab-27e5ff256553" at bounding box center [451, 457] width 166 height 35
copy span "4bc36323-f51e-48ba-9cab-27e5ff256553"
drag, startPoint x: 362, startPoint y: 389, endPoint x: 416, endPoint y: 397, distance: 54.1
click at [416, 397] on td "SFRES_24129_33572-[PERSON_NAME] 4bc36323-f51e-48ba-9cab-27e5ff256553" at bounding box center [450, 441] width 205 height 110
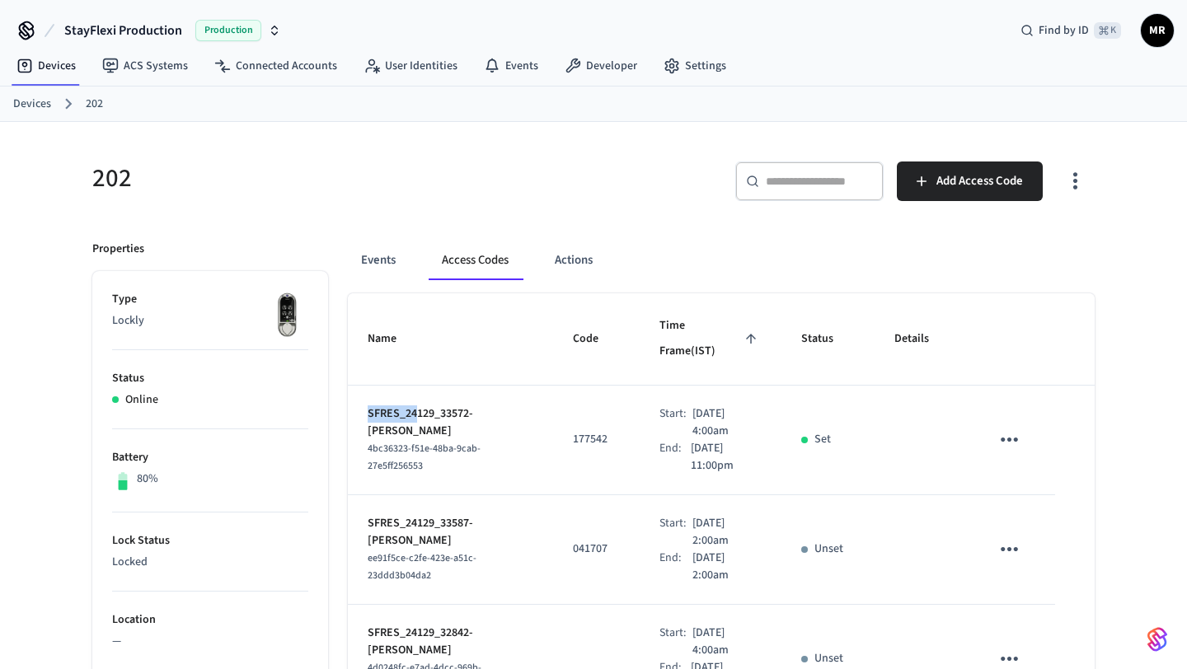
click at [487, 341] on th "Name" at bounding box center [450, 340] width 205 height 92
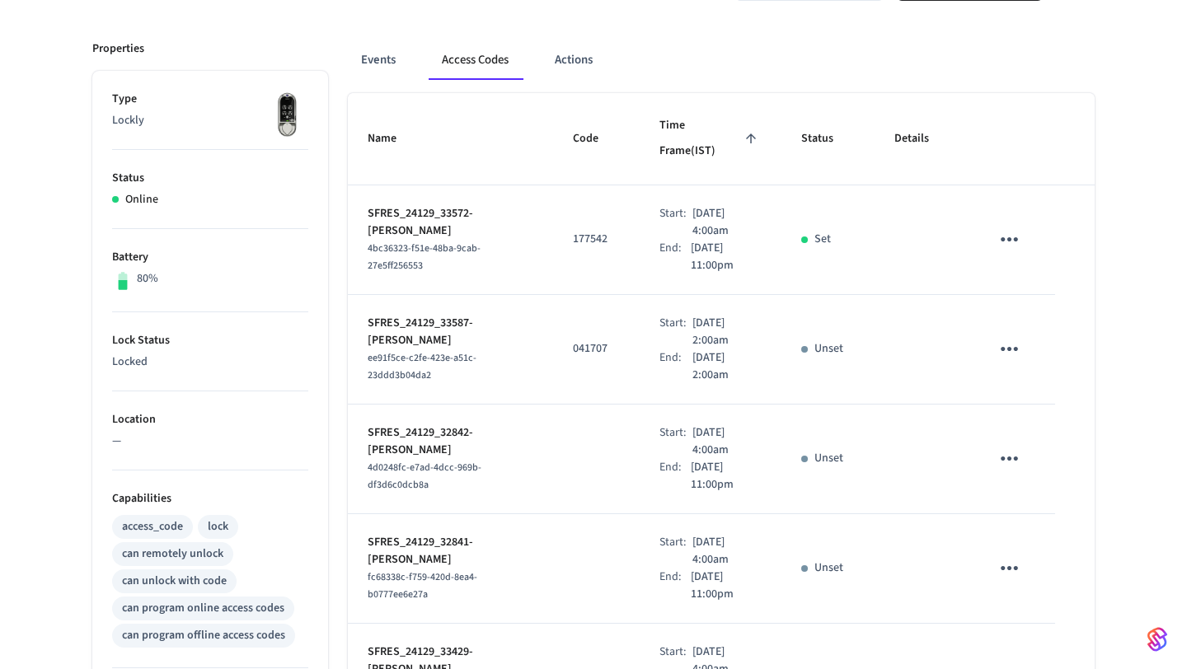
scroll to position [196, 0]
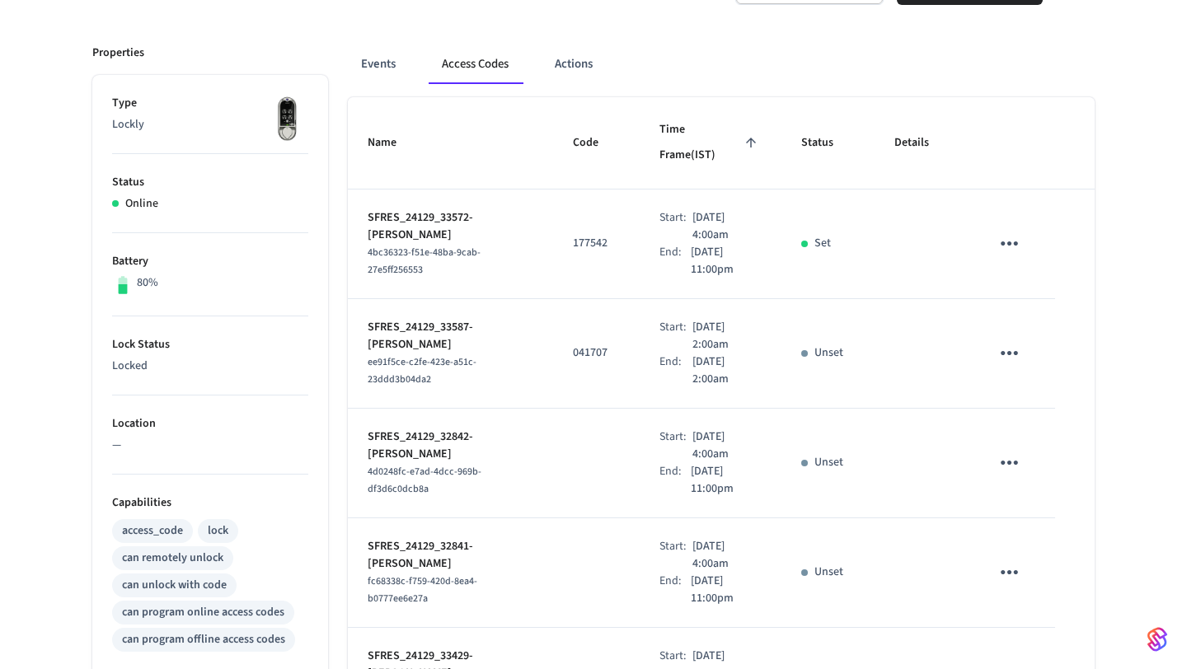
drag, startPoint x: 655, startPoint y: 190, endPoint x: 736, endPoint y: 206, distance: 83.3
click at [736, 206] on td "Start: [DATE] 4:00am End: [DATE] 11:00pm" at bounding box center [711, 245] width 142 height 110
click at [476, 209] on p "SFRES_24129_33572-[PERSON_NAME]" at bounding box center [451, 226] width 166 height 35
drag, startPoint x: 476, startPoint y: 190, endPoint x: 483, endPoint y: 210, distance: 21.1
click at [483, 210] on p "SFRES_24129_33572-[PERSON_NAME]" at bounding box center [451, 226] width 166 height 35
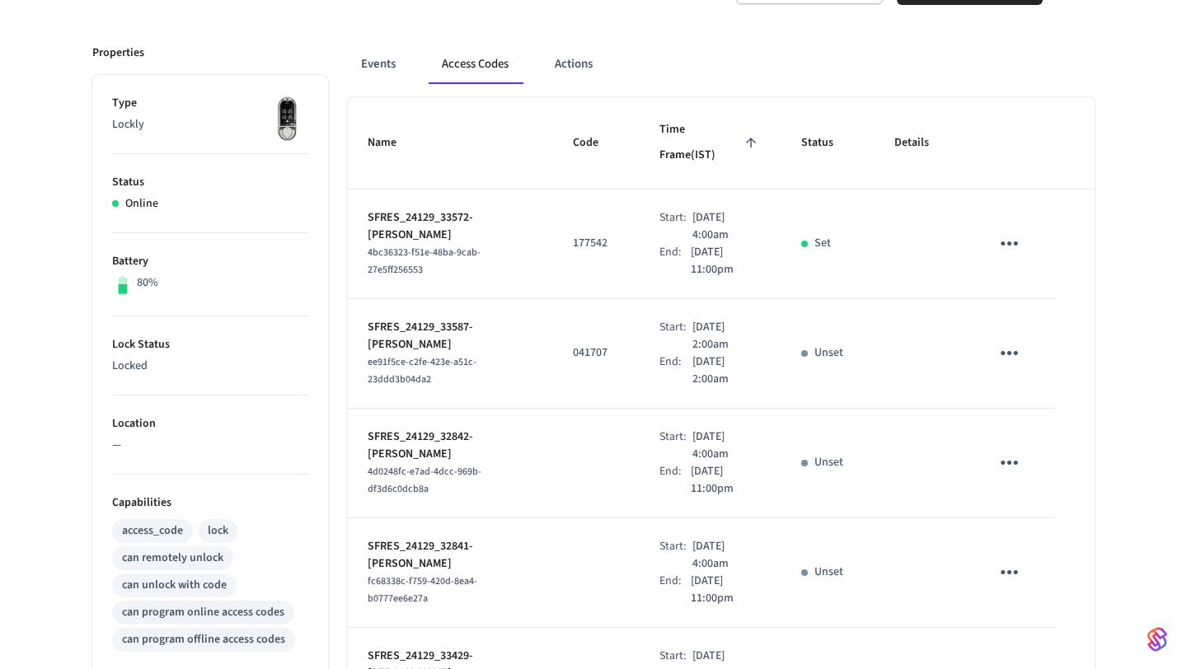
copy p "[PERSON_NAME]"
click at [483, 210] on p "SFRES_24129_33572-[PERSON_NAME]" at bounding box center [451, 226] width 166 height 35
drag, startPoint x: 658, startPoint y: 195, endPoint x: 735, endPoint y: 247, distance: 93.8
click at [735, 247] on div "Start: [DATE] 4:00am End: [DATE] 11:00pm" at bounding box center [711, 243] width 102 height 69
click at [735, 247] on p "[DATE] 11:00pm" at bounding box center [726, 261] width 71 height 35
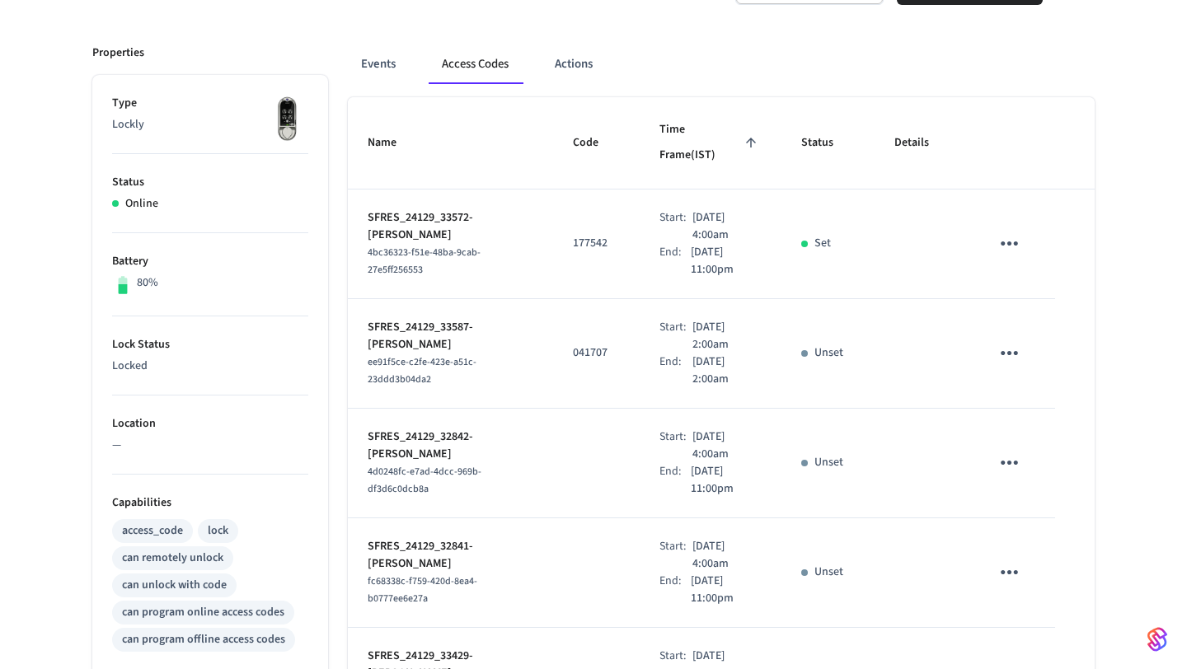
drag, startPoint x: 651, startPoint y: 195, endPoint x: 717, endPoint y: 209, distance: 67.3
click at [717, 209] on td "Start: [DATE] 4:00am End: [DATE] 11:00pm" at bounding box center [711, 245] width 142 height 110
click at [717, 209] on p "[DATE] 4:00am" at bounding box center [727, 226] width 68 height 35
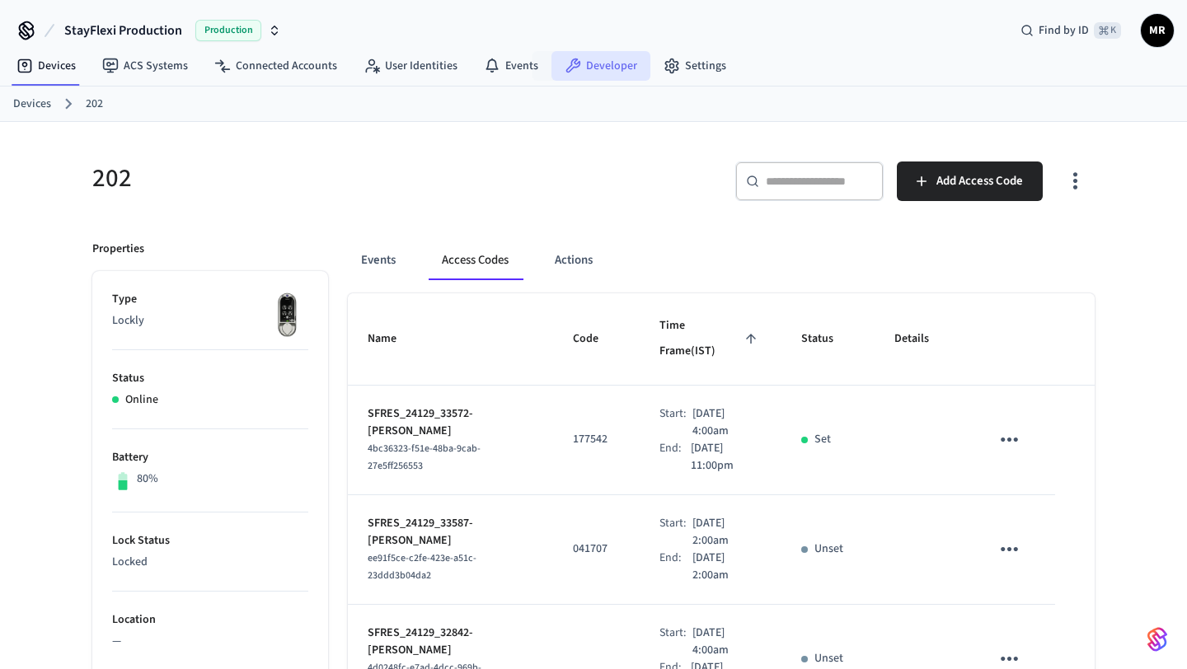
click at [600, 70] on link "Developer" at bounding box center [601, 66] width 99 height 30
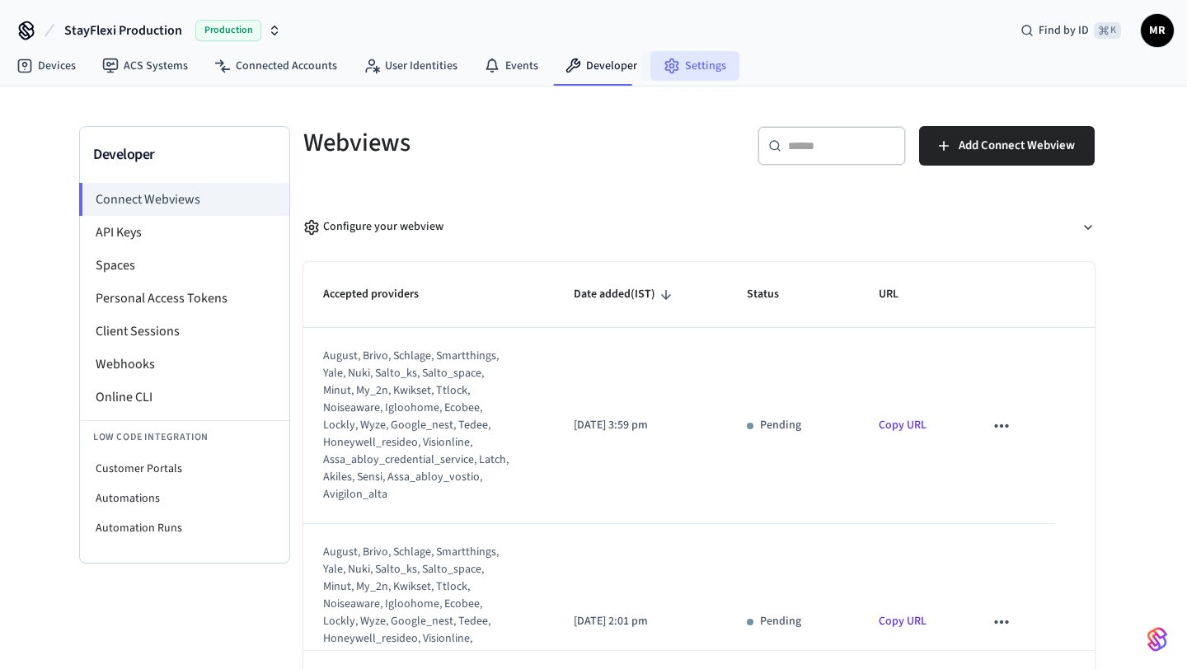
click at [673, 68] on link "Settings" at bounding box center [695, 66] width 89 height 30
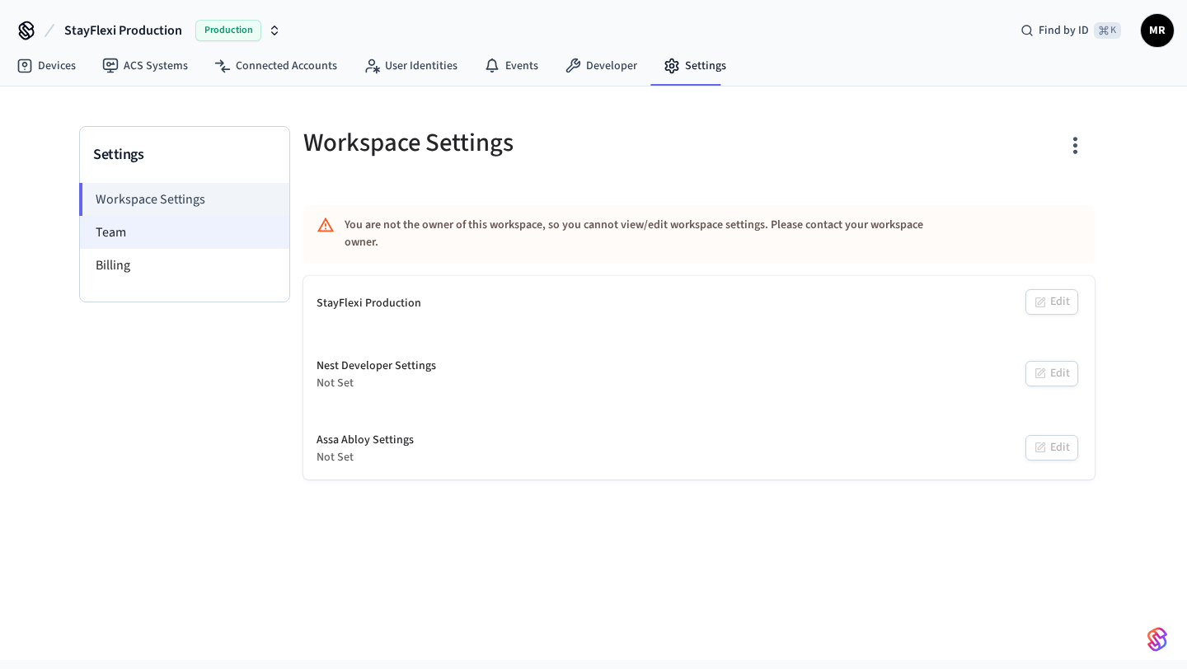
click at [205, 230] on li "Team" at bounding box center [184, 232] width 209 height 33
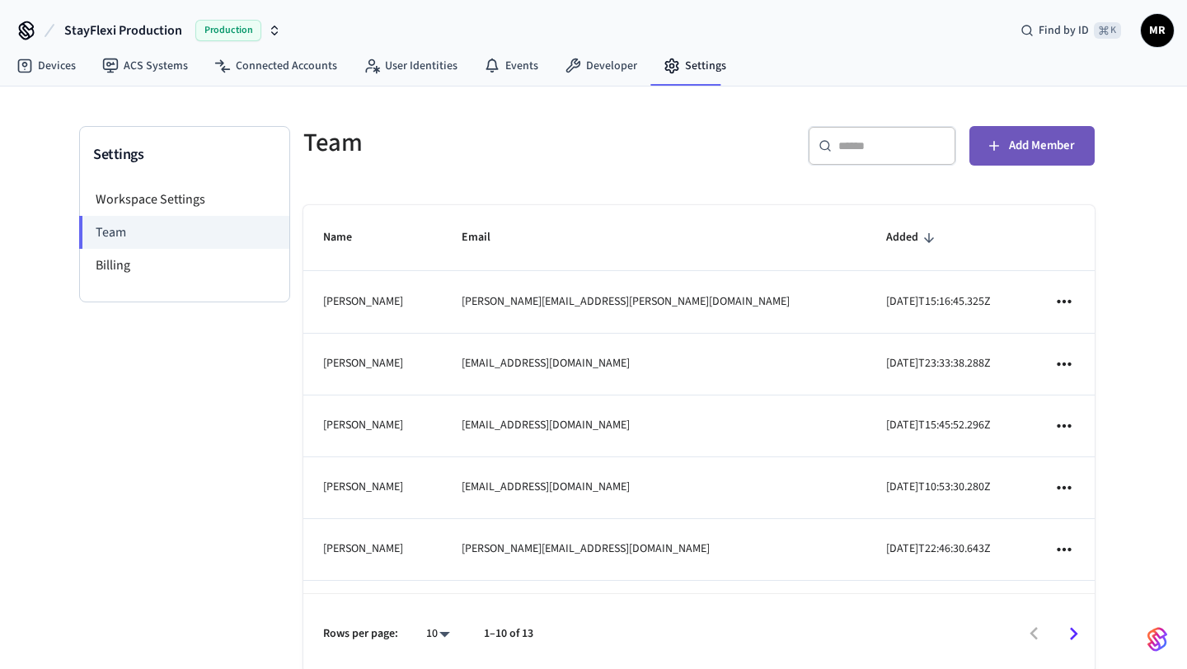
click at [1003, 154] on button "Add Member" at bounding box center [1032, 146] width 125 height 40
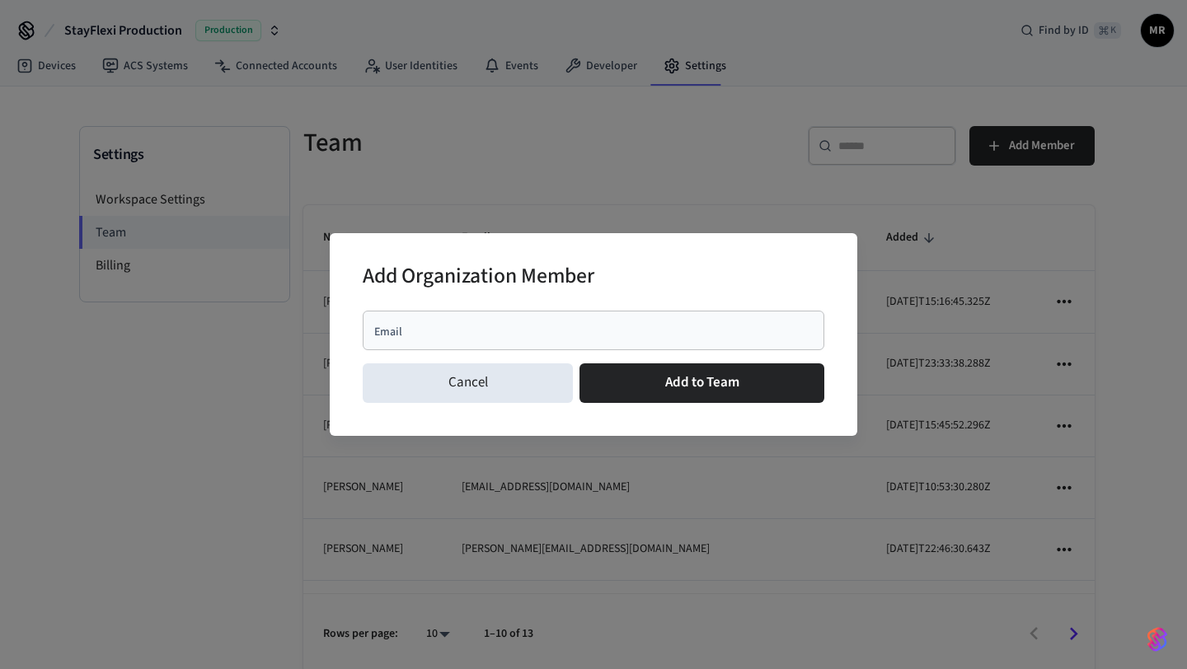
click at [609, 321] on div "Email" at bounding box center [594, 331] width 462 height 40
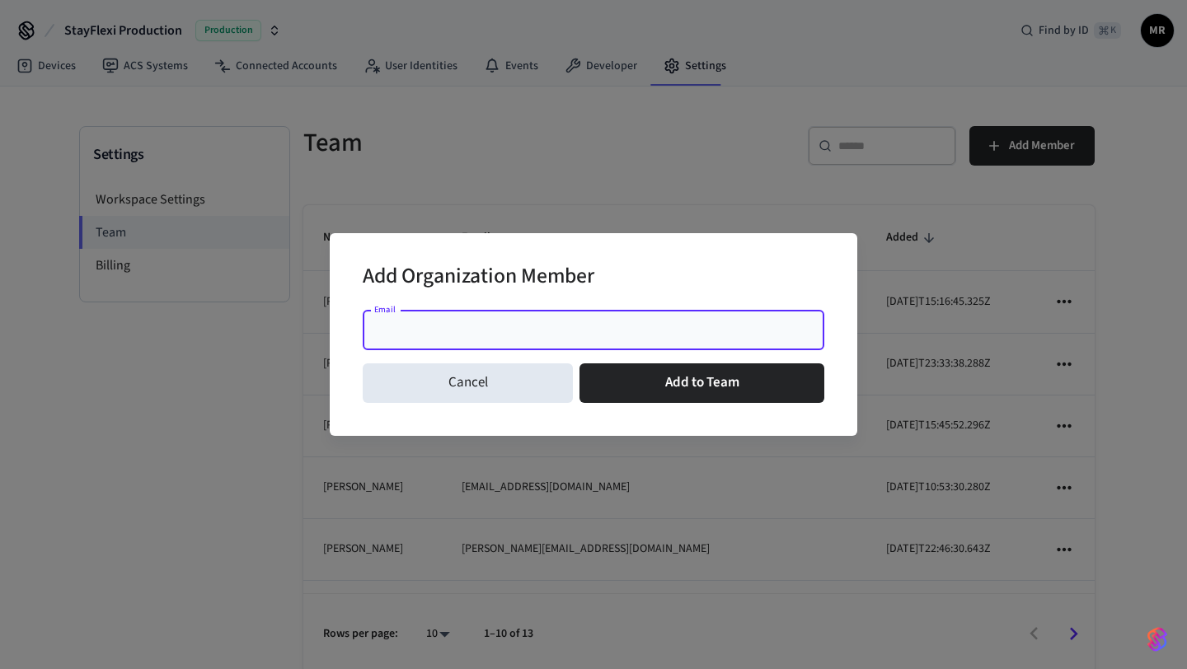
paste input "**********"
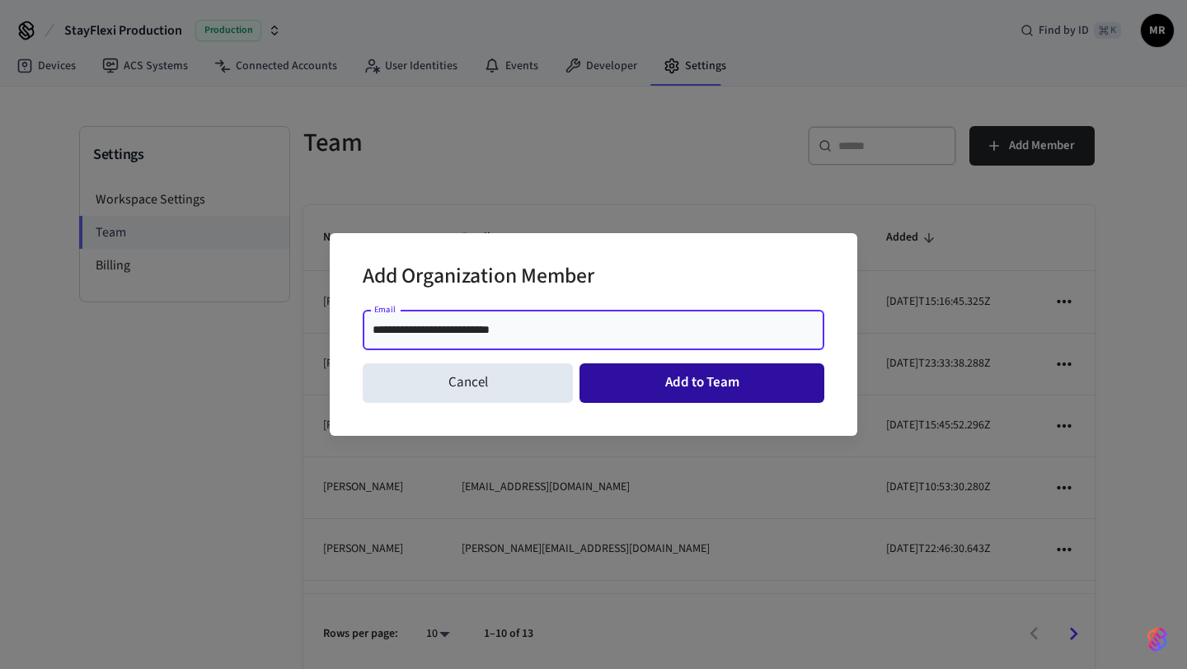
type input "**********"
click at [726, 379] on button "Add to Team" at bounding box center [702, 384] width 245 height 40
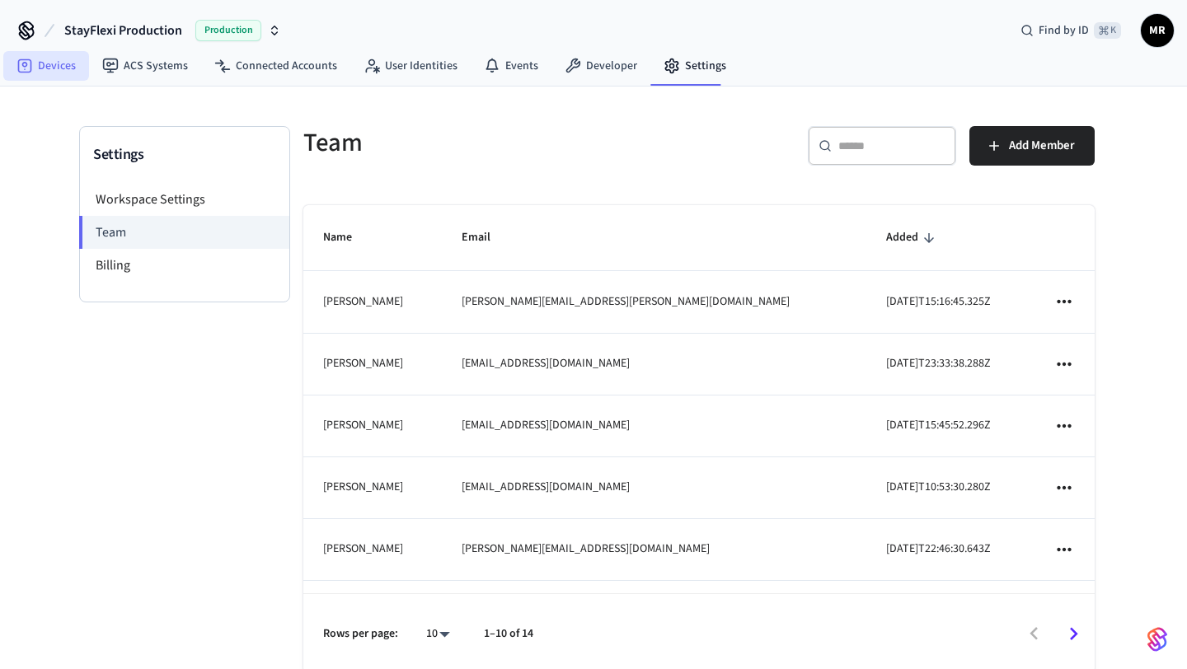
click at [58, 66] on link "Devices" at bounding box center [46, 66] width 86 height 30
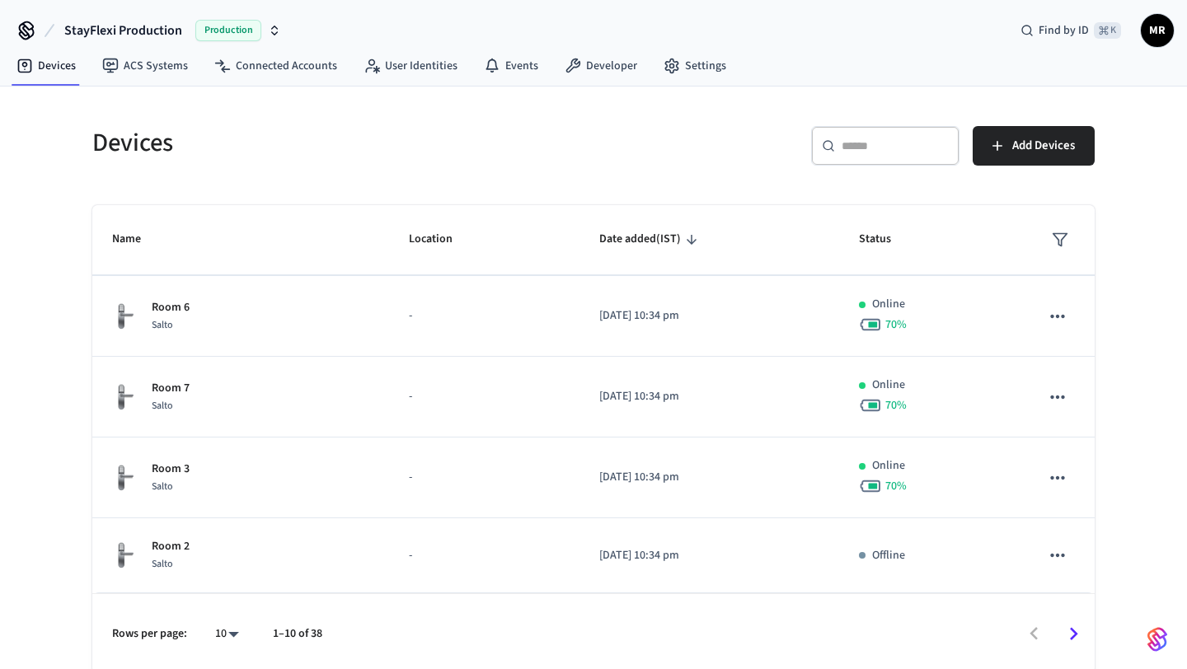
scroll to position [4, 0]
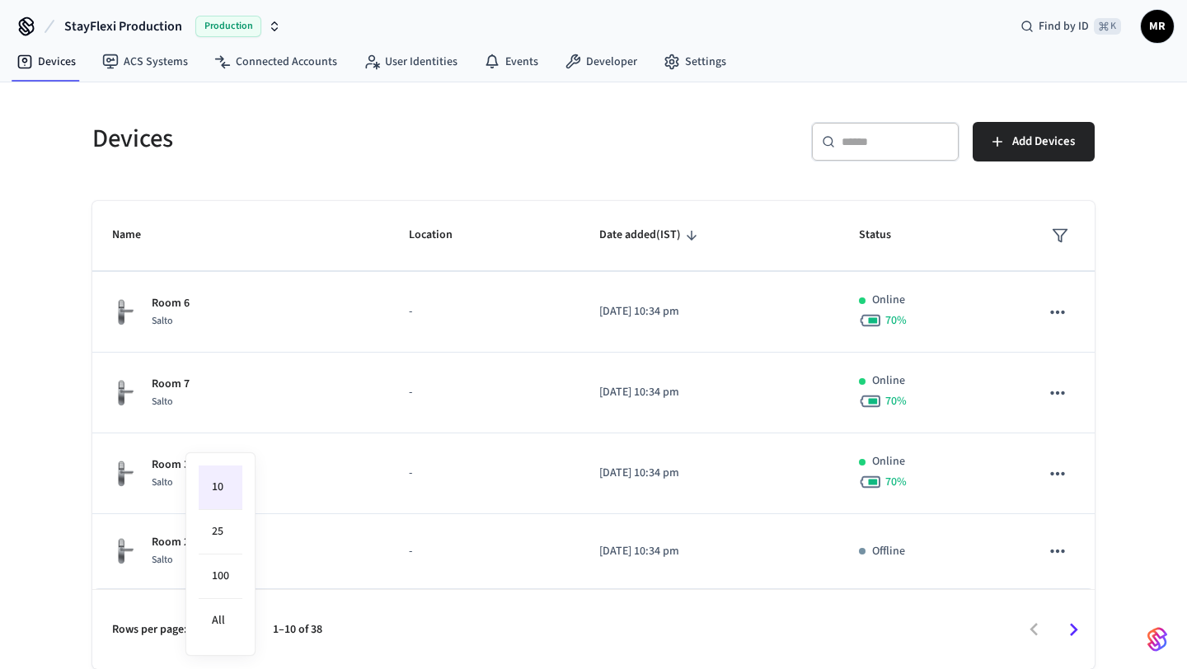
click at [237, 634] on body "StayFlexi Production Production Find by ID ⌘ K MR Devices ACS Systems Connected…" at bounding box center [593, 333] width 1187 height 674
click at [218, 611] on li "All" at bounding box center [221, 621] width 44 height 44
type input "**"
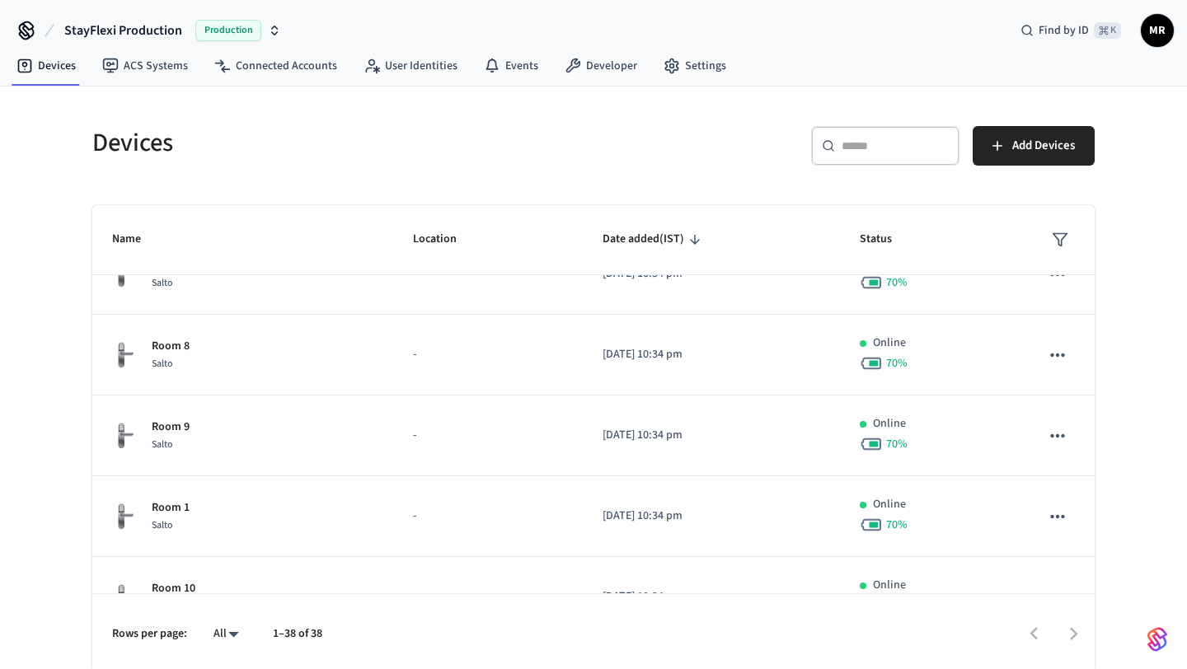
scroll to position [0, 0]
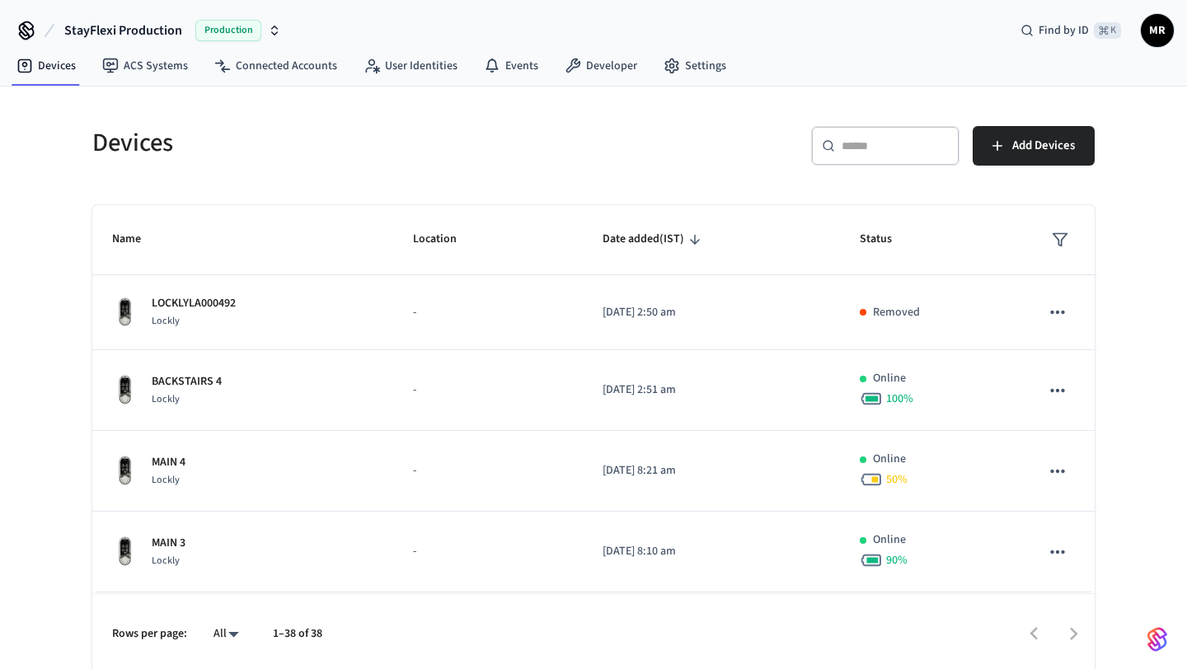
click at [895, 152] on input "text" at bounding box center [895, 146] width 107 height 16
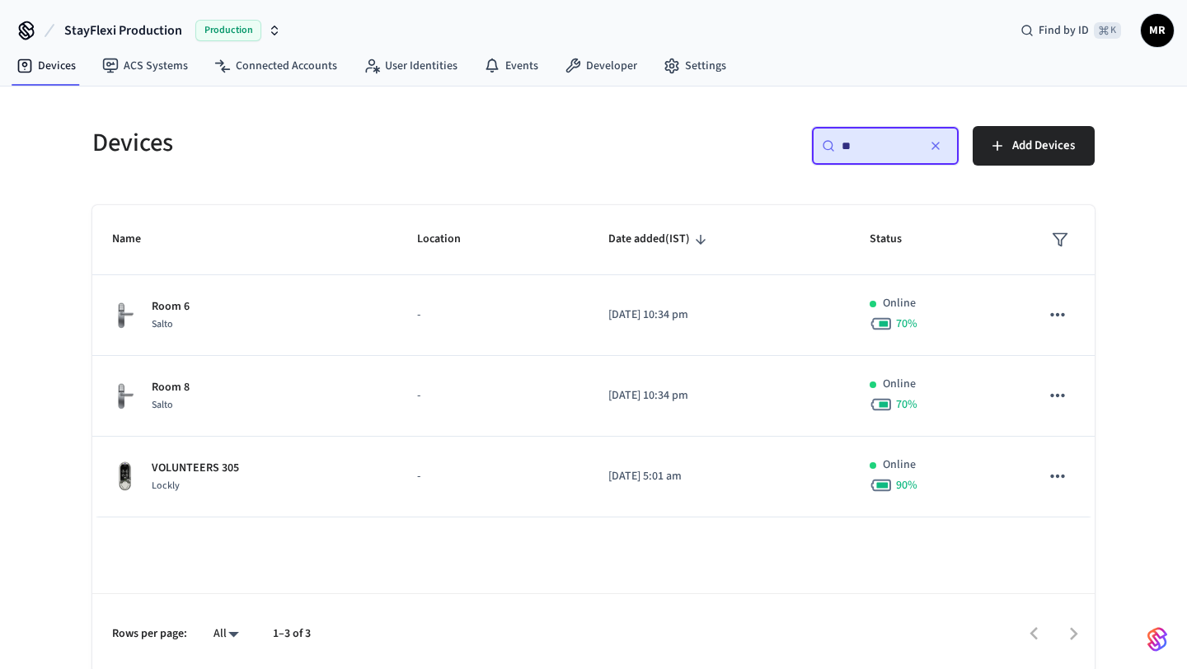
type input "*"
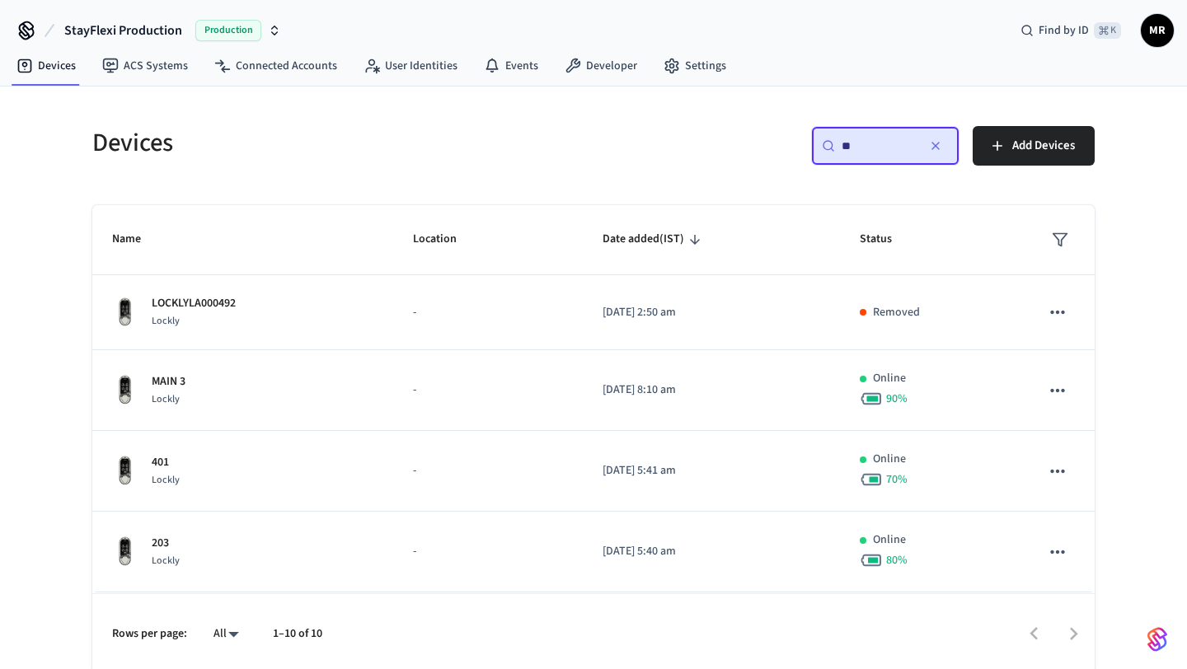
type input "***"
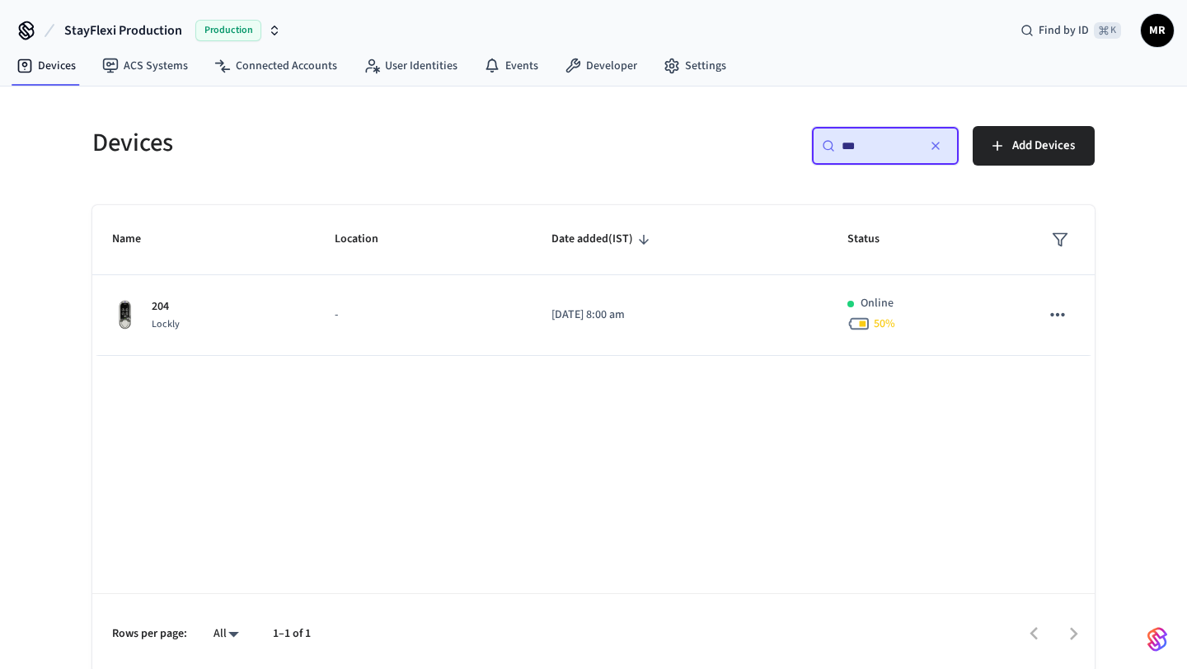
click at [886, 146] on input "***" at bounding box center [879, 146] width 74 height 16
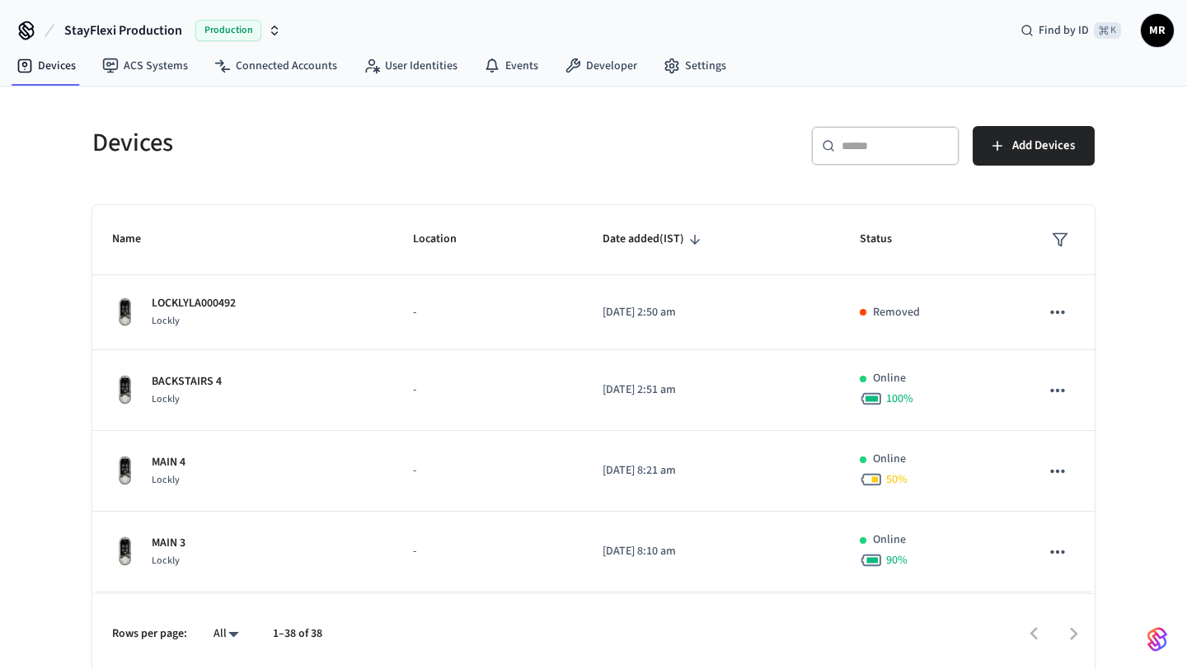
click at [785, 116] on div "​ ​ Add Devices" at bounding box center [839, 142] width 511 height 73
